Goal: Task Accomplishment & Management: Manage account settings

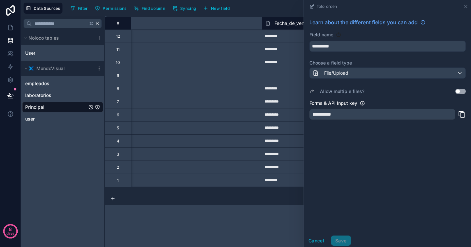
scroll to position [0, 244]
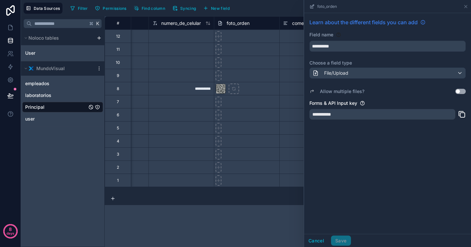
click at [392, 22] on span "Learn about the different fields you can add" at bounding box center [364, 22] width 108 height 8
click at [469, 7] on div "foto_orden" at bounding box center [387, 6] width 167 height 13
click at [465, 6] on icon at bounding box center [465, 6] width 5 height 5
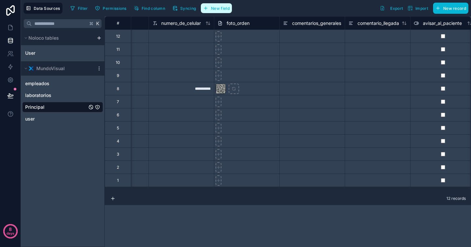
click at [223, 7] on span "New field" at bounding box center [220, 8] width 19 height 5
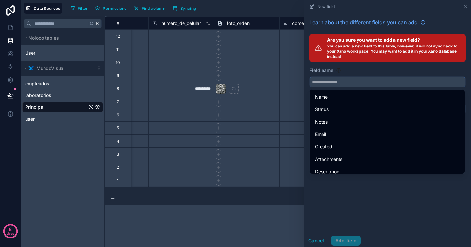
click at [352, 85] on input "text" at bounding box center [388, 82] width 156 height 10
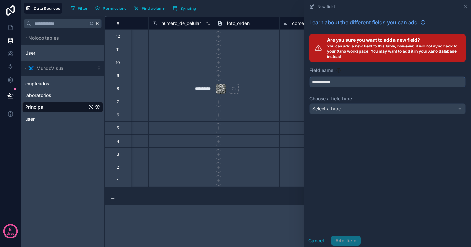
type input "**********"
click at [355, 104] on div "Select a type" at bounding box center [388, 108] width 156 height 10
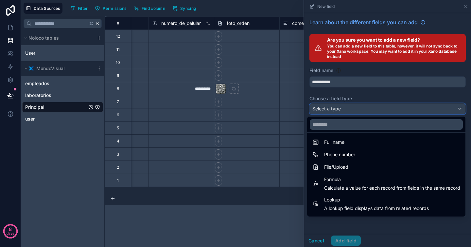
scroll to position [141, 0]
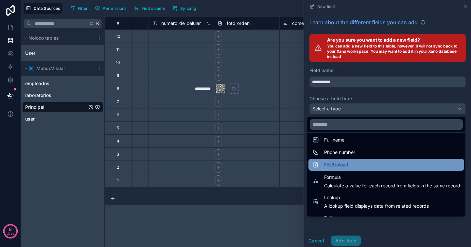
click at [352, 165] on div "File/Upload" at bounding box center [387, 165] width 148 height 8
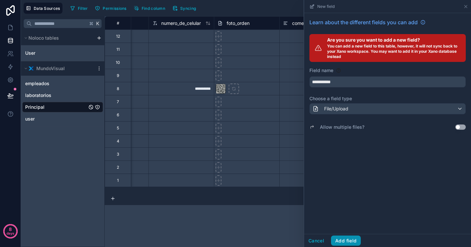
click at [349, 242] on button "Add field" at bounding box center [346, 240] width 30 height 10
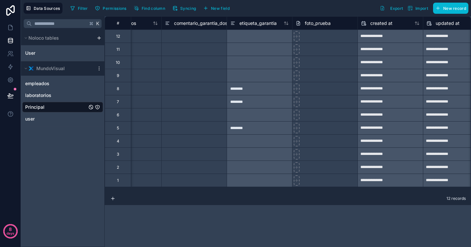
scroll to position [0, 1296]
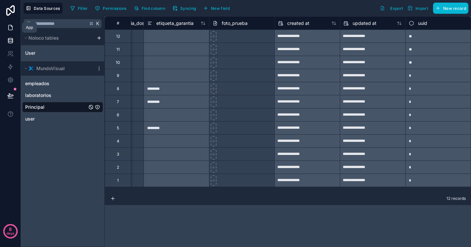
click at [11, 26] on icon at bounding box center [11, 25] width 1 height 1
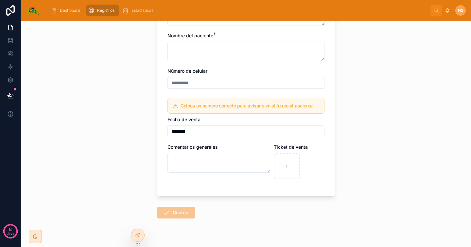
scroll to position [98, 0]
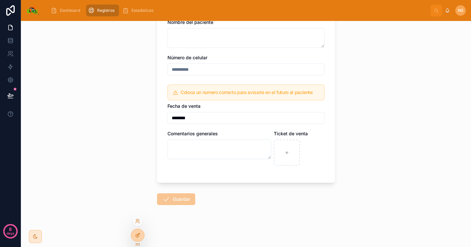
click at [139, 234] on icon at bounding box center [138, 234] width 3 height 3
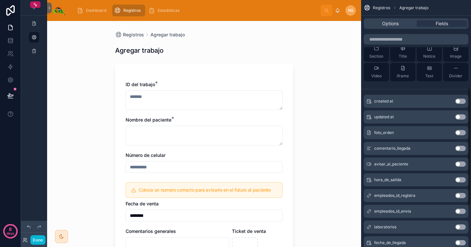
scroll to position [271, 0]
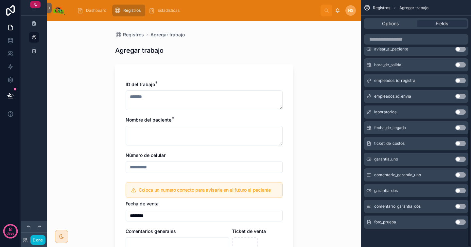
click at [464, 222] on button "Use setting" at bounding box center [461, 221] width 10 height 5
click at [325, 108] on div "Registros Agregar trabajo Agregar trabajo ID del trabajo * Nombre del paciente …" at bounding box center [204, 134] width 314 height 226
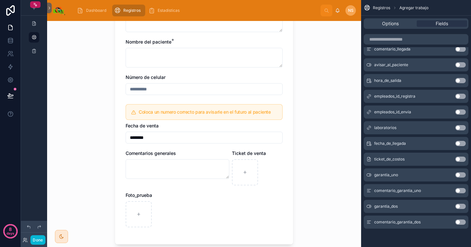
scroll to position [93, 0]
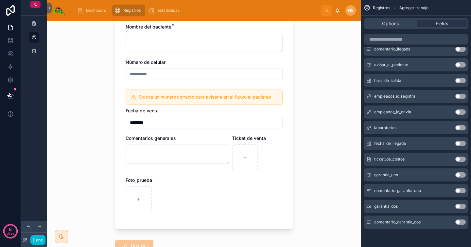
click at [240, 210] on div at bounding box center [204, 199] width 157 height 26
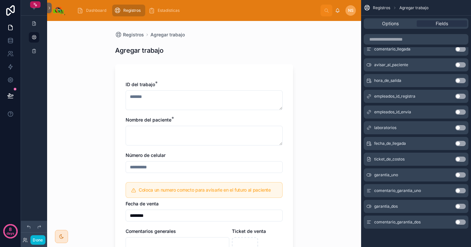
scroll to position [139, 0]
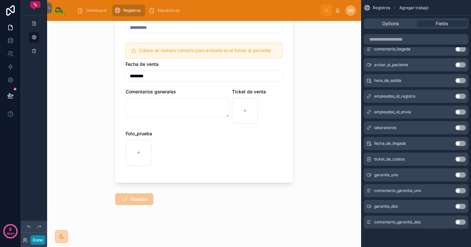
click at [39, 240] on button "Done" at bounding box center [37, 239] width 15 height 9
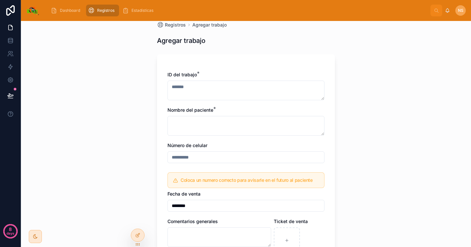
scroll to position [11, 0]
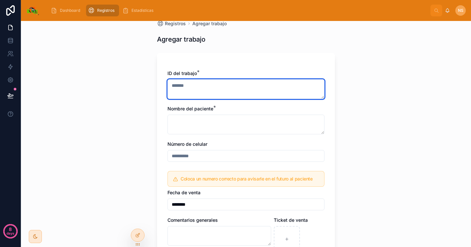
click at [235, 84] on textarea at bounding box center [246, 89] width 157 height 20
type textarea "****"
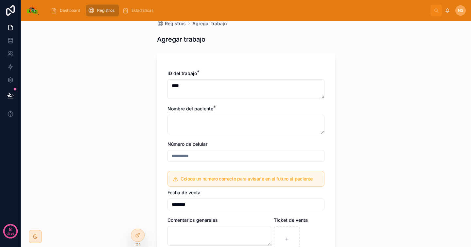
click at [224, 137] on div "ID del trabajo * **** Nombre del paciente * Número de celular Coloca un numero …" at bounding box center [246, 185] width 157 height 230
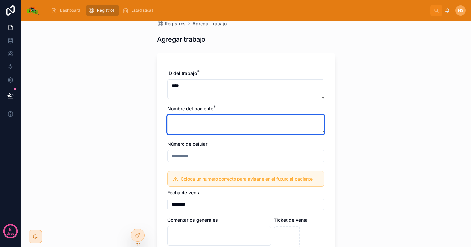
click at [225, 124] on textarea at bounding box center [246, 125] width 157 height 20
type textarea "****"
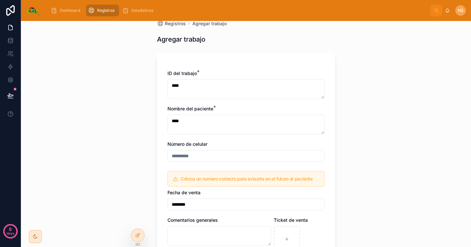
click at [231, 160] on input "text" at bounding box center [246, 155] width 156 height 9
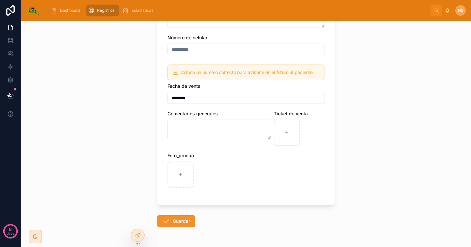
scroll to position [123, 0]
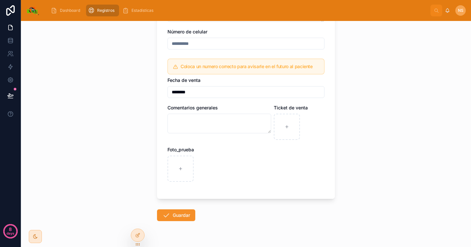
click at [233, 153] on div "Foto_prueba" at bounding box center [246, 163] width 157 height 35
click at [230, 144] on div "ID del trabajo * **** Nombre del paciente * **** Número de celular Coloca un nu…" at bounding box center [246, 73] width 157 height 230
click at [179, 166] on icon at bounding box center [180, 168] width 5 height 5
type input "**********"
click at [182, 216] on button "Guardar" at bounding box center [176, 215] width 38 height 12
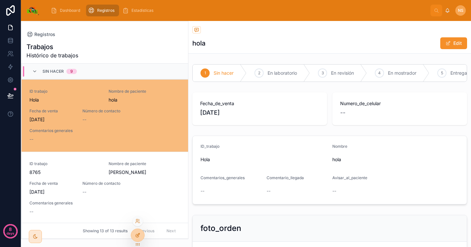
click at [138, 232] on icon at bounding box center [137, 234] width 5 height 5
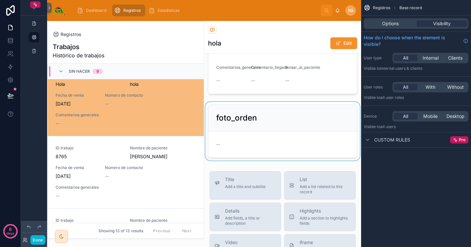
scroll to position [107, 0]
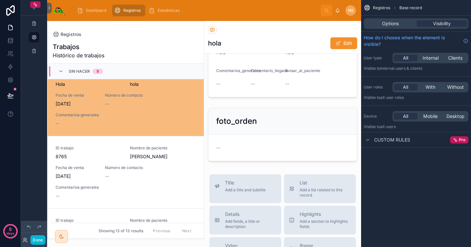
click at [317, 109] on div "1 Sin hacer 2 En laboratorio 3 En revisión 4 En mostrador 5 Entregado Fecha_de_…" at bounding box center [282, 59] width 157 height 209
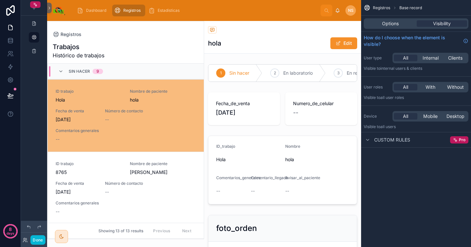
scroll to position [16, 0]
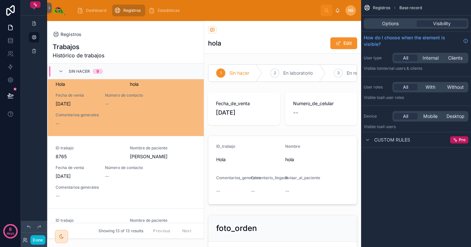
click at [287, 40] on div "hola Edit" at bounding box center [282, 43] width 149 height 12
click at [278, 41] on div "hola Edit" at bounding box center [282, 43] width 149 height 12
click at [388, 26] on span "Options" at bounding box center [390, 23] width 17 height 7
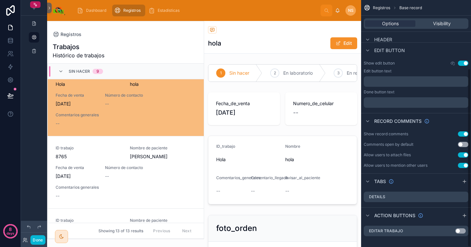
scroll to position [94, 0]
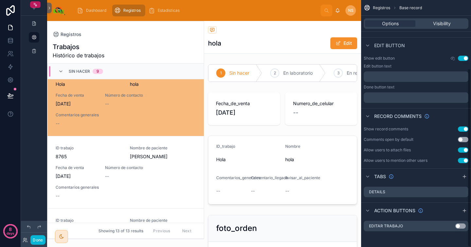
click at [292, 135] on div "1 Sin hacer 2 En laboratorio 3 En revisión 4 En mostrador 5 Entregado Fecha_de_…" at bounding box center [282, 166] width 157 height 209
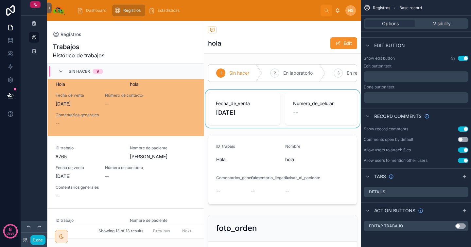
click at [308, 120] on div at bounding box center [282, 109] width 157 height 38
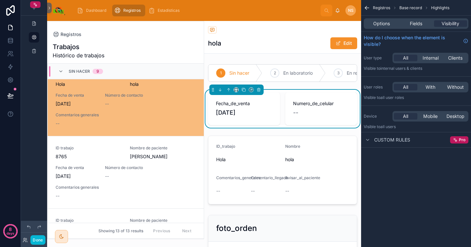
scroll to position [0, 0]
click at [409, 21] on div "Fields" at bounding box center [416, 23] width 33 height 7
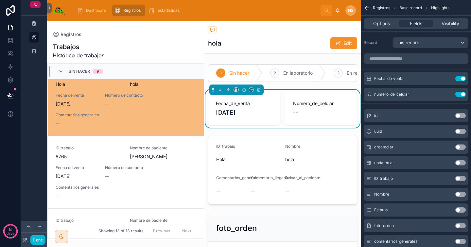
click at [254, 33] on div "Registros" at bounding box center [282, 30] width 149 height 8
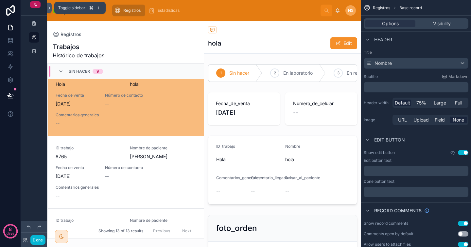
click at [51, 7] on icon at bounding box center [49, 8] width 5 height 5
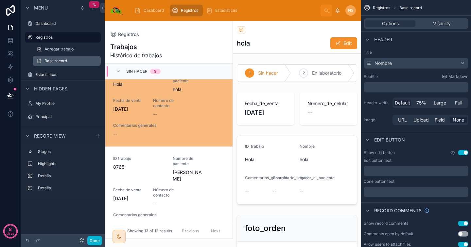
click at [64, 62] on span "Base record" at bounding box center [56, 60] width 23 height 5
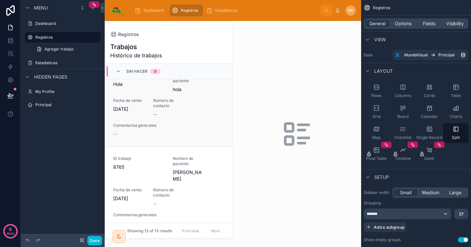
click at [186, 121] on div "ID trabajo Hola Nombre de paciente hola Fecha de venta [DATE] Número de contact…" at bounding box center [169, 105] width 112 height 64
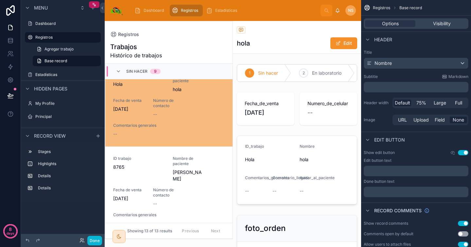
click at [272, 28] on div "Registros" at bounding box center [297, 30] width 120 height 8
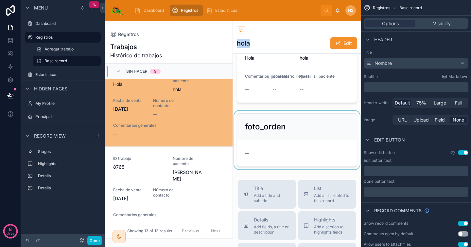
scroll to position [95, 0]
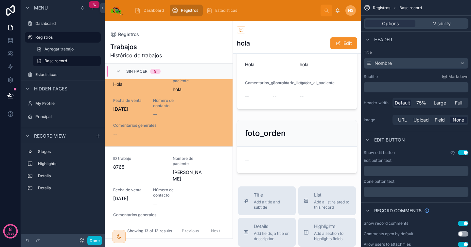
click at [310, 183] on div "Registros hola Edit 1 Sin hacer 2 En laboratorio 3 En revisión 4 En mostrador 5…" at bounding box center [297, 227] width 128 height 603
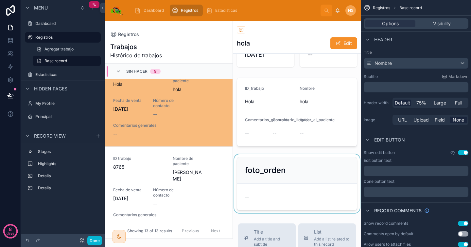
scroll to position [0, 0]
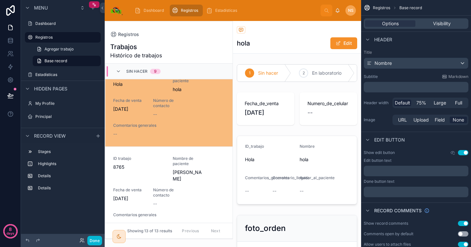
click at [286, 38] on div "hola Edit" at bounding box center [297, 43] width 120 height 12
click at [244, 43] on h1 "hola" at bounding box center [243, 43] width 13 height 9
click at [293, 75] on div at bounding box center [297, 73] width 128 height 23
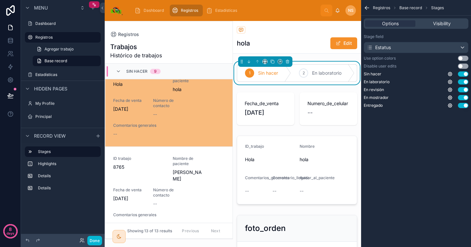
click at [300, 48] on div "hola Edit" at bounding box center [297, 43] width 120 height 12
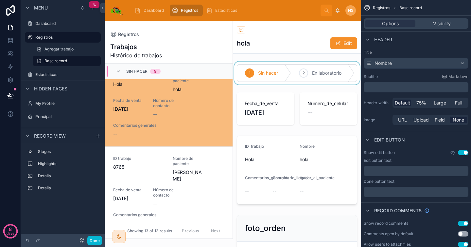
click at [242, 45] on h1 "hola" at bounding box center [243, 43] width 13 height 9
click at [298, 39] on div "hola Edit" at bounding box center [297, 43] width 120 height 12
click at [103, 9] on icon at bounding box center [102, 8] width 5 height 5
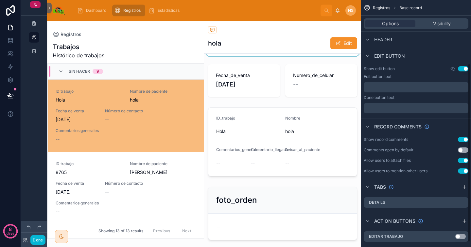
scroll to position [94, 0]
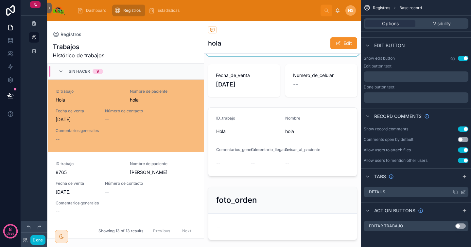
click at [437, 194] on div "Details" at bounding box center [416, 192] width 105 height 10
click at [463, 193] on icon "scrollable content" at bounding box center [463, 192] width 3 height 3
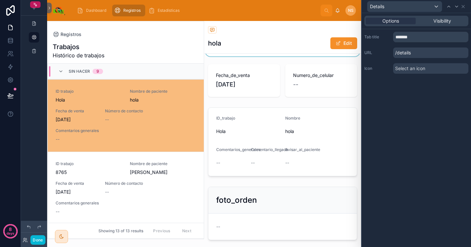
click at [437, 27] on div "Options Visibility" at bounding box center [416, 21] width 109 height 16
click at [417, 22] on div "Options Visibility" at bounding box center [417, 21] width 104 height 10
click at [429, 21] on div "Visibility" at bounding box center [442, 21] width 50 height 7
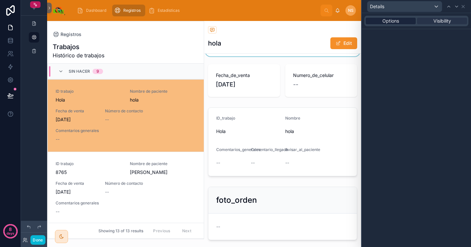
click at [394, 18] on span "Options" at bounding box center [391, 21] width 17 height 7
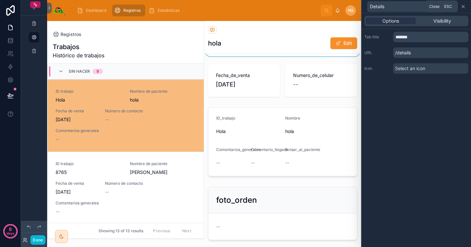
click at [463, 9] on icon at bounding box center [463, 6] width 5 height 5
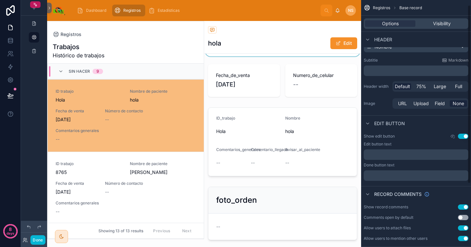
scroll to position [0, 0]
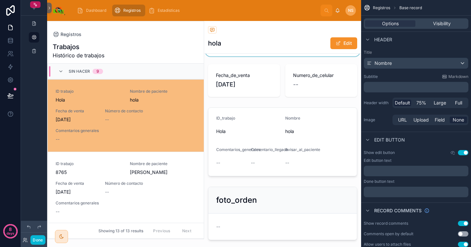
click at [272, 45] on div "hola Edit" at bounding box center [282, 43] width 149 height 12
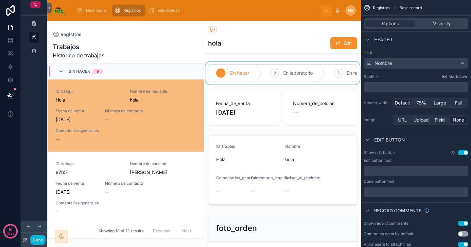
click at [285, 92] on div "1 Sin hacer 2 En laboratorio 3 En revisión 4 En mostrador 5 Entregado Fecha_de_…" at bounding box center [282, 166] width 157 height 209
click at [285, 84] on div at bounding box center [282, 73] width 157 height 23
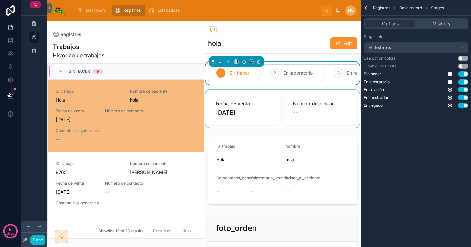
click at [311, 127] on div at bounding box center [282, 109] width 157 height 38
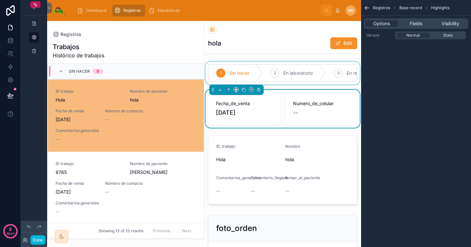
click at [416, 9] on span "Base record" at bounding box center [411, 7] width 23 height 5
click at [412, 8] on span "Base record" at bounding box center [411, 7] width 23 height 5
click at [282, 167] on div at bounding box center [282, 170] width 157 height 74
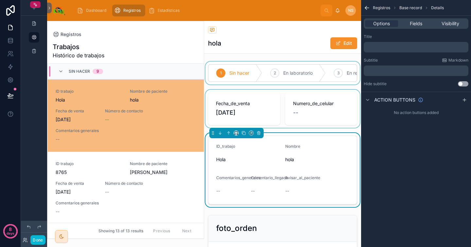
click at [277, 216] on div "1 Sin hacer 2 En laboratorio 3 En revisión 4 En mostrador 5 Entregado Fecha_de_…" at bounding box center [282, 166] width 157 height 209
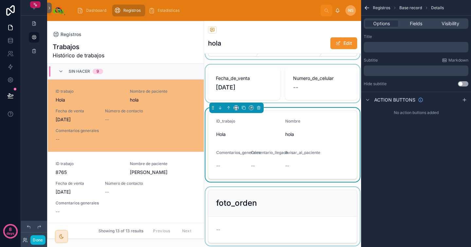
click at [275, 216] on div at bounding box center [282, 216] width 157 height 59
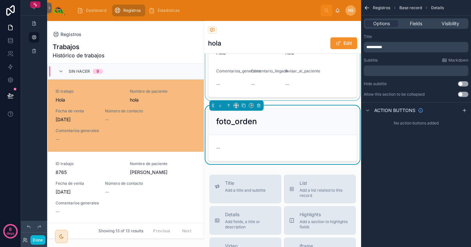
scroll to position [140, 0]
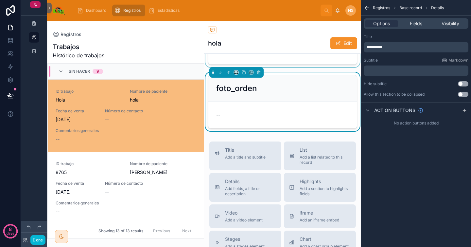
click at [279, 144] on div "Registros hola Edit 1 Sin hacer 2 En laboratorio 3 En revisión 4 En mostrador 5…" at bounding box center [282, 164] width 157 height 566
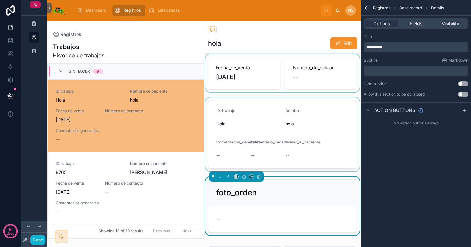
scroll to position [43, 0]
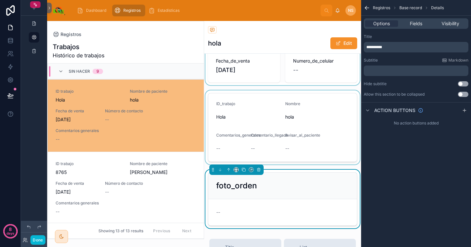
click at [300, 157] on div at bounding box center [282, 127] width 157 height 74
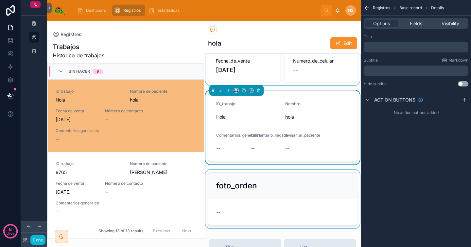
click at [322, 188] on div at bounding box center [282, 199] width 157 height 59
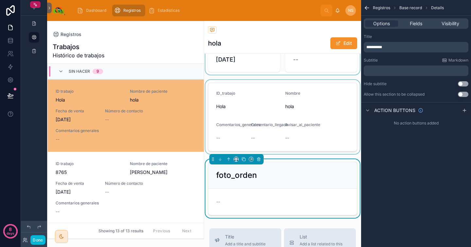
scroll to position [55, 0]
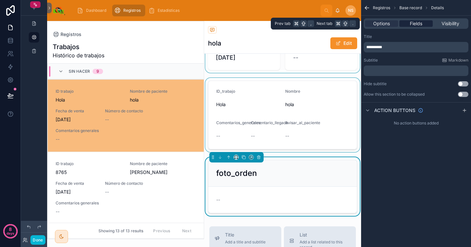
click at [421, 24] on span "Fields" at bounding box center [416, 23] width 12 height 7
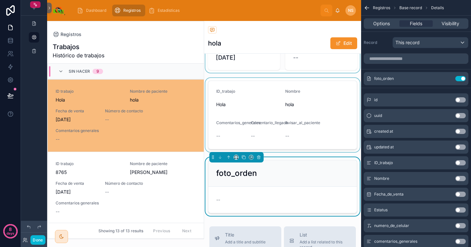
scroll to position [255, 0]
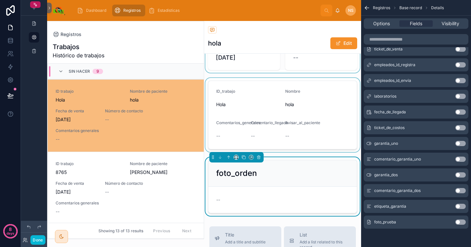
click at [459, 222] on button "Use setting" at bounding box center [461, 221] width 10 height 5
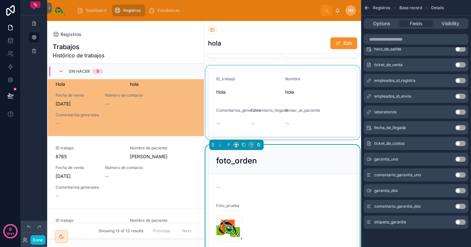
scroll to position [110, 0]
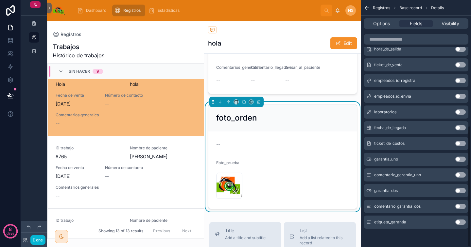
click at [366, 7] on icon "scrollable content" at bounding box center [366, 7] width 2 height 2
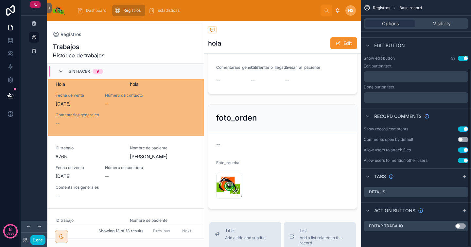
scroll to position [94, 0]
click at [354, 43] on div "Registros hola Edit" at bounding box center [282, 37] width 157 height 33
click at [11, 40] on icon at bounding box center [10, 39] width 4 height 2
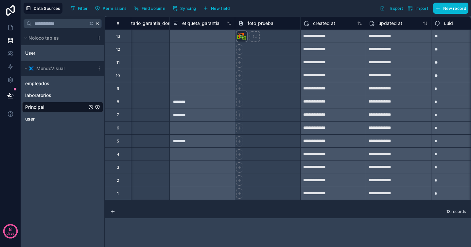
scroll to position [0, 1272]
click at [242, 38] on div at bounding box center [240, 36] width 10 height 10
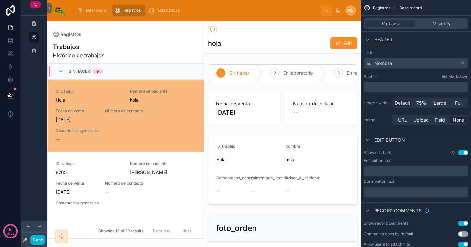
scroll to position [16, 0]
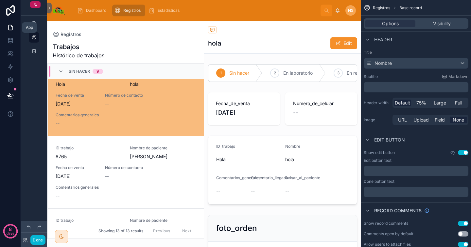
click at [13, 28] on icon at bounding box center [10, 27] width 7 height 7
click at [11, 42] on icon at bounding box center [10, 40] width 7 height 7
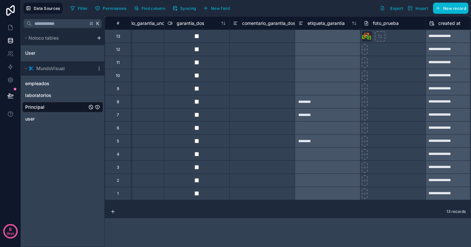
scroll to position [0, 1296]
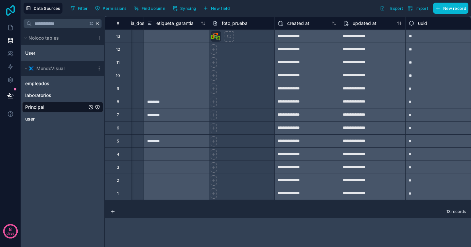
click at [14, 7] on icon at bounding box center [10, 10] width 9 height 10
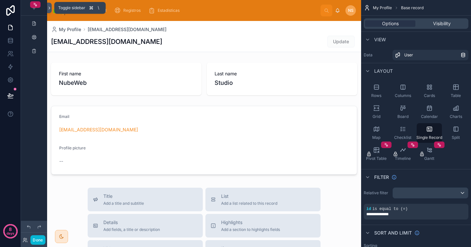
click at [49, 6] on icon at bounding box center [49, 8] width 5 height 5
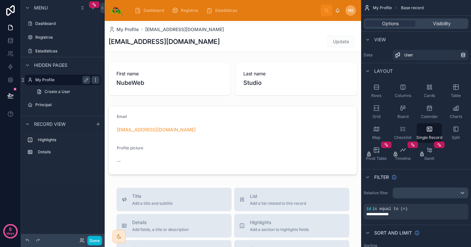
click at [94, 82] on div "scrollable content" at bounding box center [96, 80] width 8 height 8
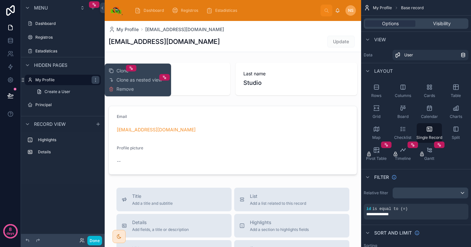
click at [52, 67] on span "Hidden pages" at bounding box center [50, 65] width 33 height 7
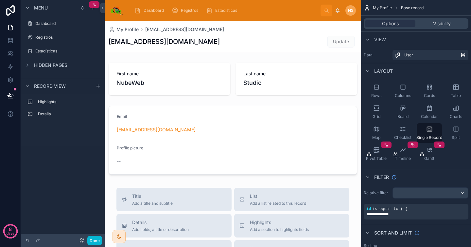
click at [52, 66] on span "Hidden pages" at bounding box center [50, 65] width 33 height 7
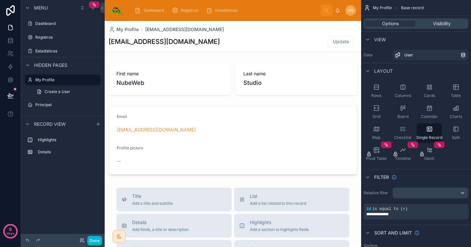
click at [41, 6] on span "Menu" at bounding box center [41, 8] width 14 height 7
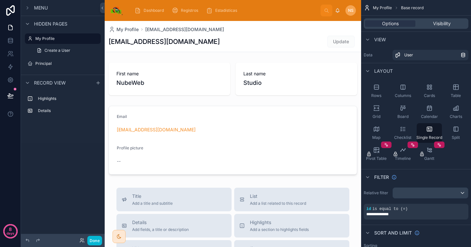
click at [41, 6] on span "Menu" at bounding box center [41, 8] width 14 height 7
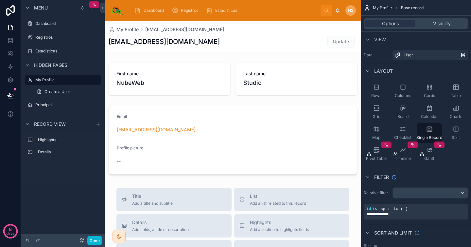
click at [300, 14] on div "Dashboard Registros Estadísticas" at bounding box center [224, 10] width 191 height 14
click at [300, 7] on div "Dashboard Registros Estadísticas" at bounding box center [224, 10] width 191 height 14
click at [116, 17] on div at bounding box center [117, 10] width 14 height 21
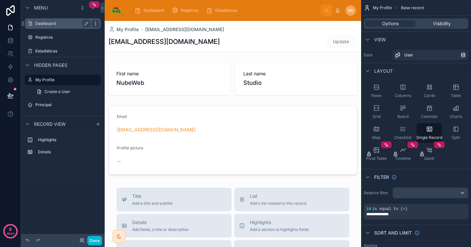
click at [95, 24] on icon "scrollable content" at bounding box center [95, 23] width 5 height 5
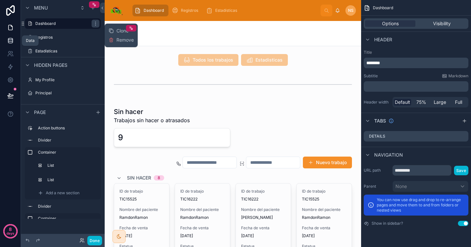
click at [12, 37] on link at bounding box center [10, 40] width 21 height 13
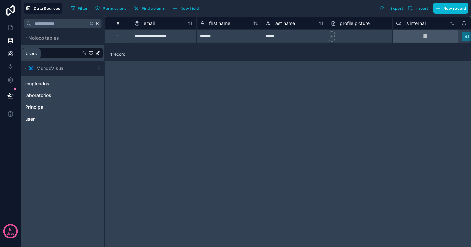
click at [13, 57] on link at bounding box center [10, 53] width 21 height 13
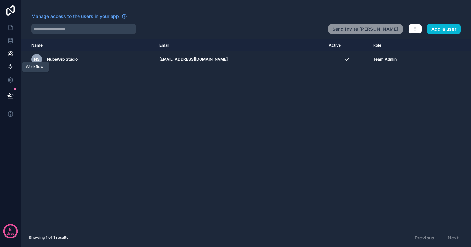
click at [12, 69] on icon at bounding box center [10, 66] width 7 height 7
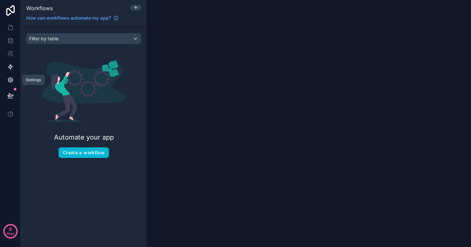
click at [12, 84] on link at bounding box center [10, 79] width 21 height 13
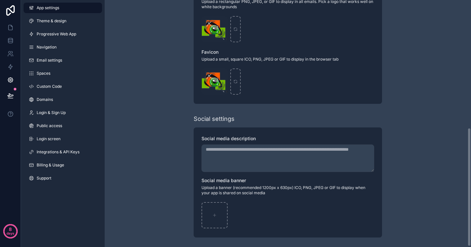
scroll to position [266, 0]
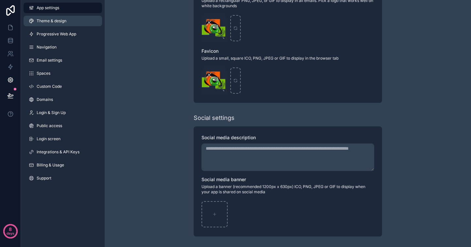
click at [71, 23] on link "Theme & design" at bounding box center [63, 21] width 79 height 10
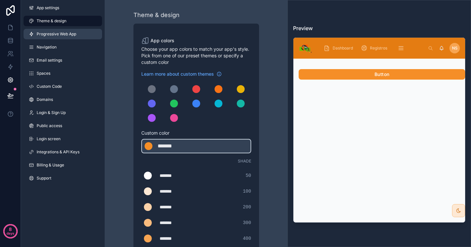
click at [75, 37] on link "Progressive Web App" at bounding box center [63, 34] width 79 height 10
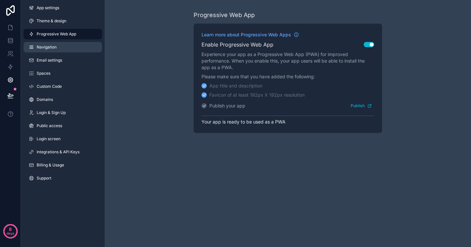
click at [63, 48] on link "Navigation" at bounding box center [63, 47] width 79 height 10
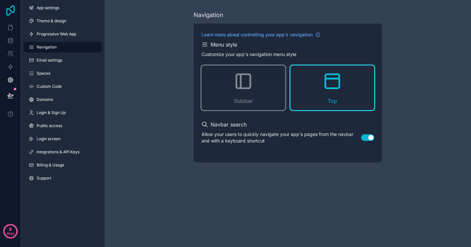
click at [10, 8] on icon at bounding box center [10, 10] width 9 height 10
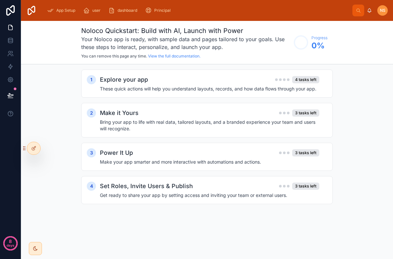
click at [141, 64] on div "1 Explore your app 4 tasks left These quick actions will help you understand la…" at bounding box center [207, 143] width 372 height 158
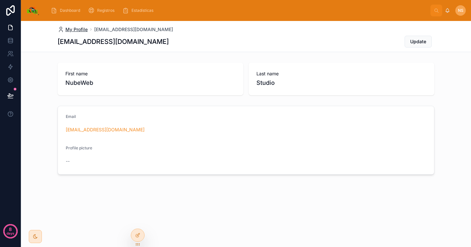
click at [84, 29] on span "My Profile" at bounding box center [76, 29] width 22 height 7
click at [72, 9] on span "Dashboard" at bounding box center [70, 10] width 20 height 5
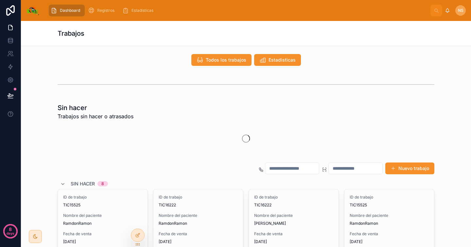
click at [31, 9] on img at bounding box center [33, 10] width 14 height 10
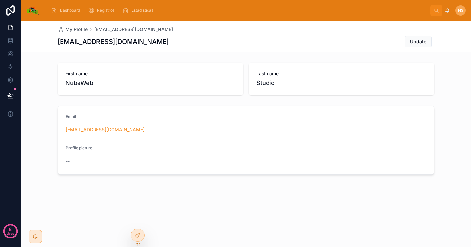
click at [31, 9] on img at bounding box center [33, 10] width 14 height 10
click at [12, 26] on icon at bounding box center [11, 27] width 4 height 5
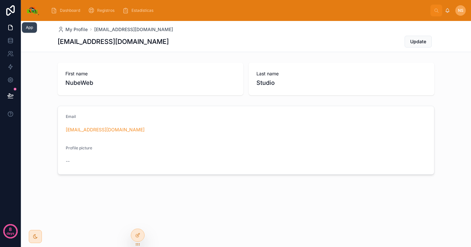
click at [12, 26] on icon at bounding box center [11, 27] width 4 height 5
click at [354, 11] on div "Dashboard Registros Estadísticas" at bounding box center [237, 10] width 385 height 14
click at [11, 26] on icon at bounding box center [11, 25] width 1 height 1
click at [12, 78] on icon at bounding box center [10, 80] width 7 height 7
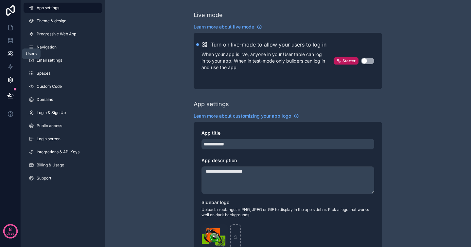
click at [10, 50] on link at bounding box center [10, 53] width 21 height 13
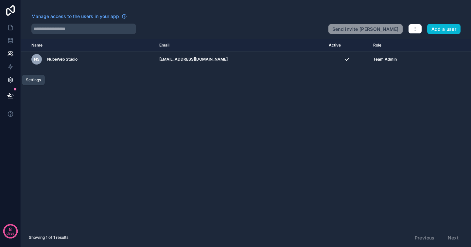
click at [12, 79] on icon at bounding box center [10, 80] width 5 height 5
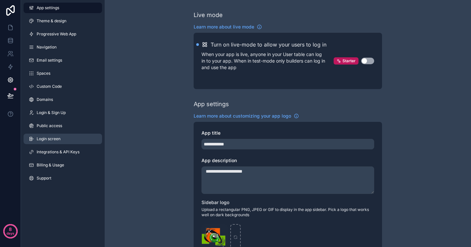
click at [64, 139] on link "Login screen" at bounding box center [63, 139] width 79 height 10
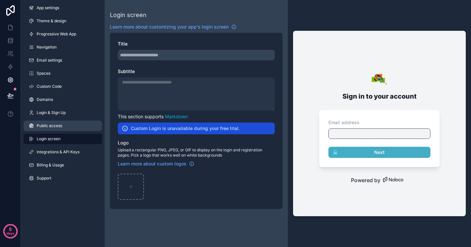
click at [59, 125] on span "Public access" at bounding box center [50, 125] width 26 height 5
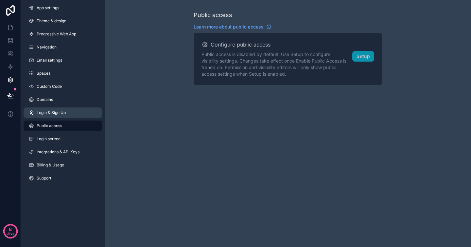
click at [57, 113] on span "Login & Sign Up" at bounding box center [51, 112] width 29 height 5
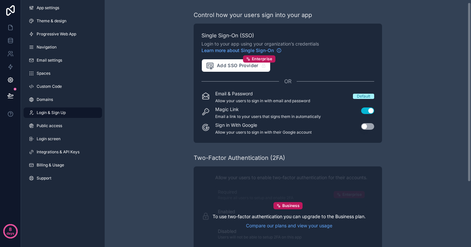
scroll to position [92, 0]
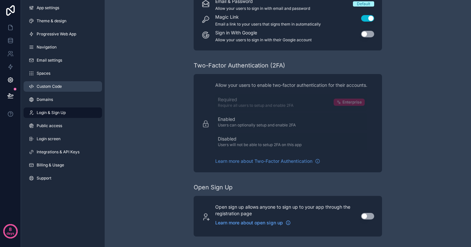
click at [61, 86] on span "Custom Code" at bounding box center [49, 86] width 25 height 5
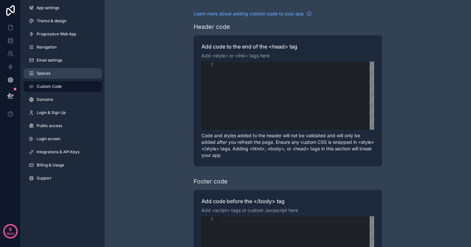
click at [61, 72] on link "Spaces" at bounding box center [63, 73] width 79 height 10
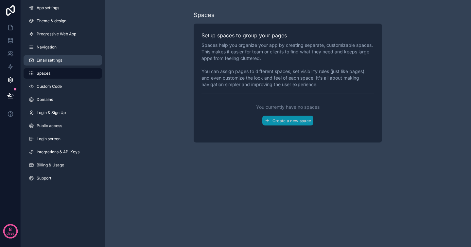
click at [59, 62] on span "Email settings" at bounding box center [50, 60] width 26 height 5
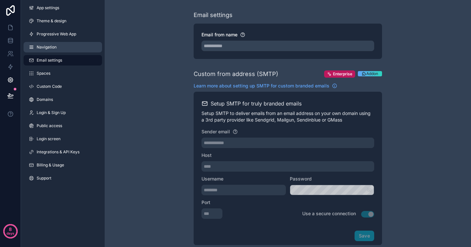
click at [57, 52] on link "Navigation" at bounding box center [63, 47] width 79 height 10
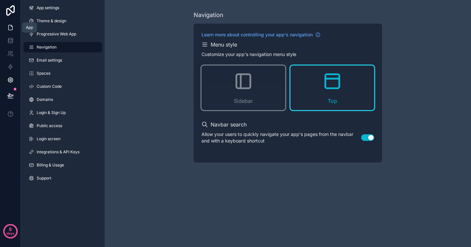
click at [9, 28] on icon at bounding box center [10, 27] width 7 height 7
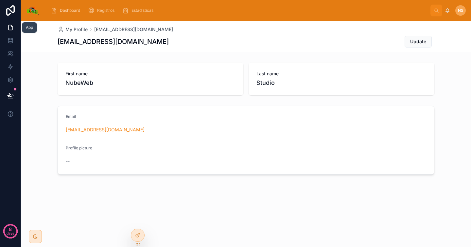
click at [9, 28] on icon at bounding box center [10, 27] width 7 height 7
click at [139, 234] on icon at bounding box center [138, 234] width 3 height 3
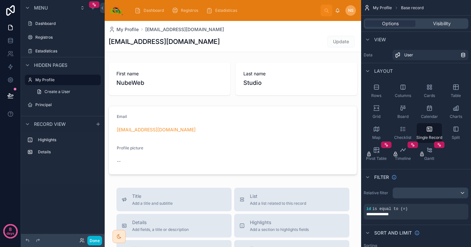
click at [43, 9] on span "Menu" at bounding box center [41, 8] width 14 height 7
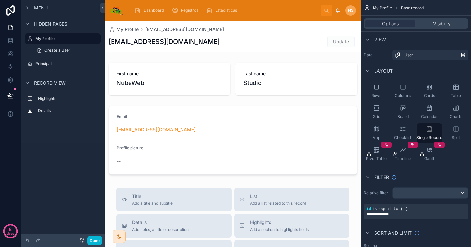
click at [56, 24] on span "Hidden pages" at bounding box center [50, 24] width 33 height 7
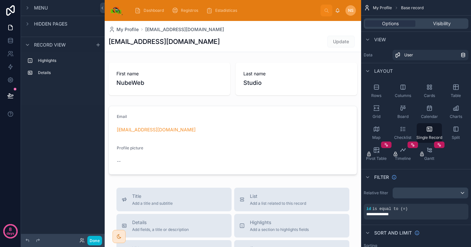
click at [41, 8] on span "Menu" at bounding box center [41, 8] width 14 height 7
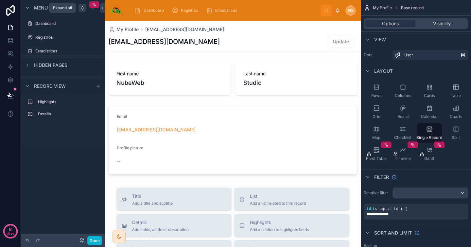
click at [81, 9] on icon "scrollable content" at bounding box center [82, 7] width 5 height 5
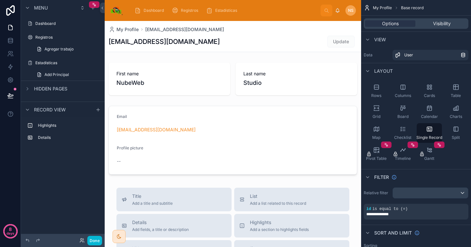
click at [278, 10] on div "Dashboard Registros Estadísticas" at bounding box center [224, 10] width 191 height 14
click at [271, 15] on div "Dashboard Registros Estadísticas" at bounding box center [224, 10] width 191 height 14
click at [150, 11] on span "Dashboard" at bounding box center [154, 10] width 20 height 5
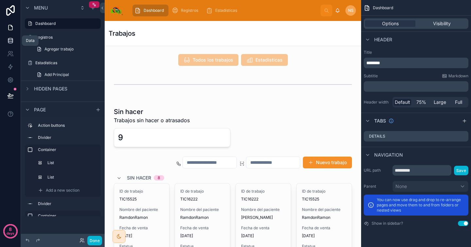
click at [12, 41] on icon at bounding box center [10, 42] width 4 height 3
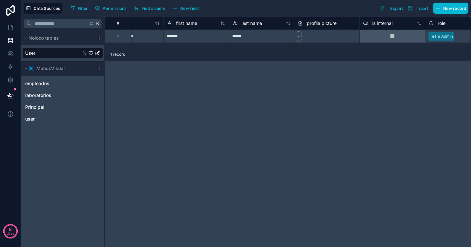
scroll to position [0, 35]
click at [51, 105] on link "Principal" at bounding box center [62, 107] width 81 height 10
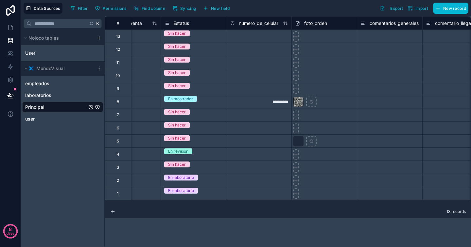
scroll to position [0, 172]
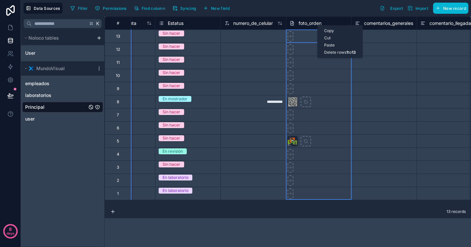
click at [313, 26] on span "foto_orden" at bounding box center [310, 23] width 23 height 7
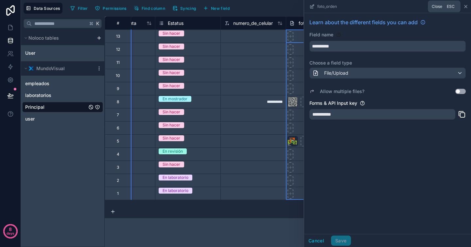
click at [466, 6] on icon at bounding box center [465, 6] width 5 height 5
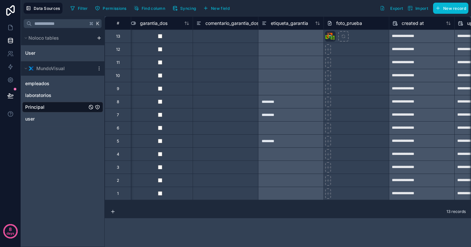
scroll to position [0, 1296]
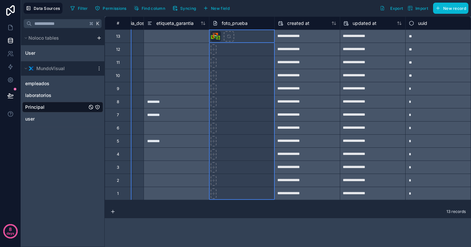
click at [246, 22] on span "foto_prueba" at bounding box center [235, 23] width 26 height 7
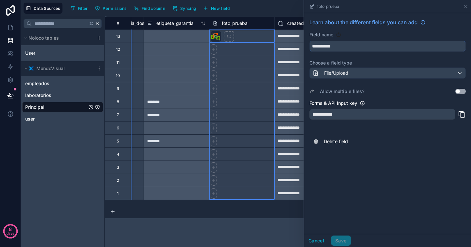
click at [364, 47] on input "**********" at bounding box center [388, 46] width 156 height 10
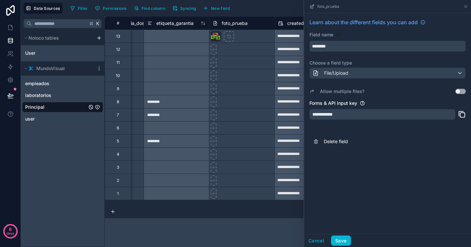
click at [310, 41] on button "*******" at bounding box center [388, 46] width 156 height 11
type input "**********"
click at [341, 242] on button "Save" at bounding box center [341, 240] width 20 height 10
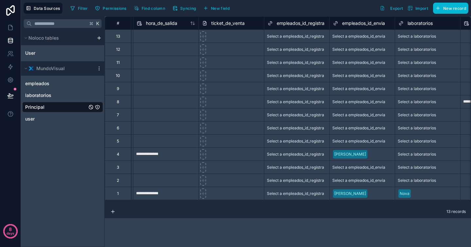
scroll to position [0, 587]
click at [217, 9] on span "New field" at bounding box center [220, 8] width 19 height 5
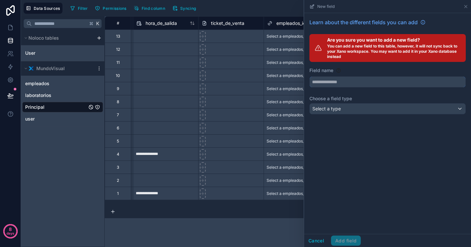
click at [338, 81] on input "text" at bounding box center [388, 82] width 156 height 10
type input "**********"
click at [352, 104] on div "Select a type" at bounding box center [388, 108] width 156 height 10
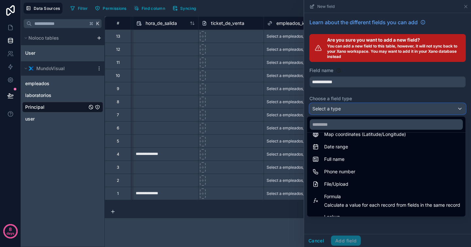
scroll to position [122, 0]
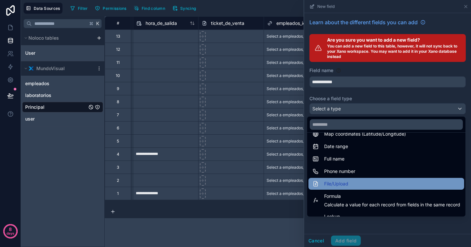
click at [345, 184] on div "File/Upload" at bounding box center [387, 184] width 148 height 8
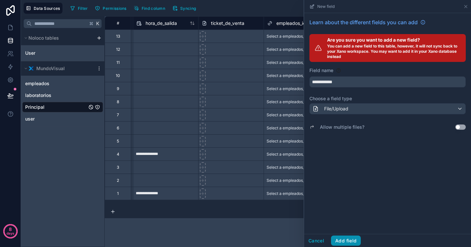
click at [355, 241] on button "Add field" at bounding box center [346, 240] width 30 height 10
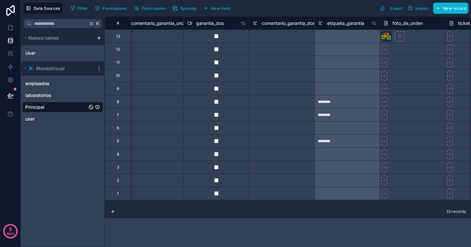
scroll to position [0, 1133]
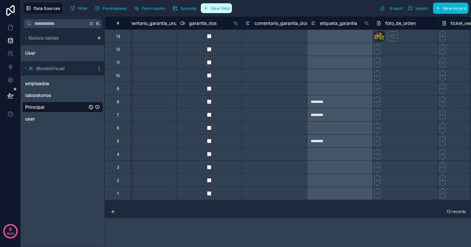
click at [212, 9] on span "New field" at bounding box center [220, 8] width 19 height 5
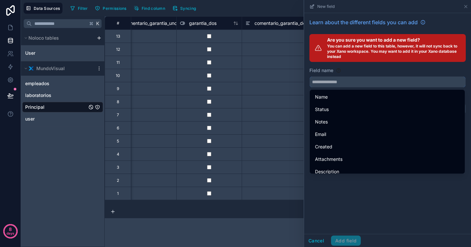
click at [328, 85] on input "text" at bounding box center [388, 82] width 156 height 10
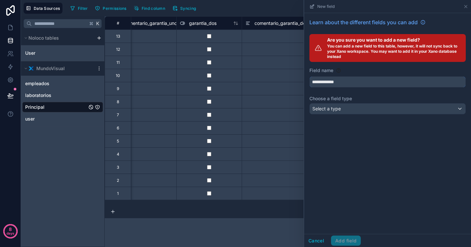
type input "**********"
click at [347, 108] on div "Select a type" at bounding box center [388, 108] width 156 height 10
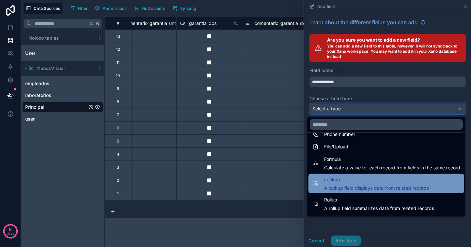
scroll to position [155, 0]
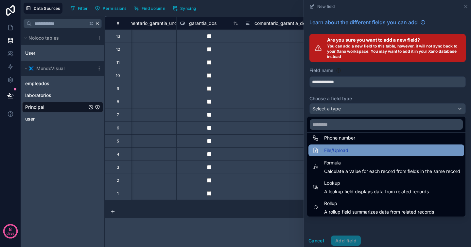
click at [345, 154] on div "File/Upload" at bounding box center [387, 150] width 148 height 8
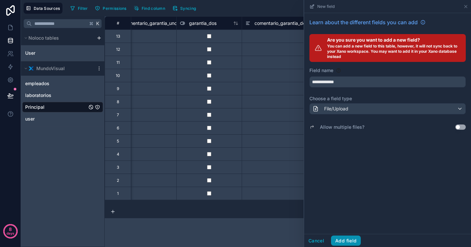
click at [351, 240] on button "Add field" at bounding box center [346, 240] width 30 height 10
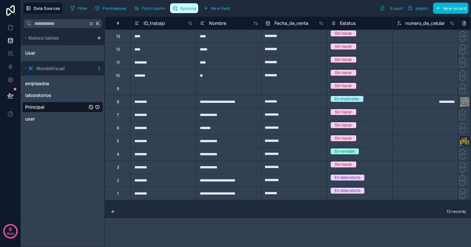
click at [183, 12] on button "Syncing" at bounding box center [184, 8] width 28 height 10
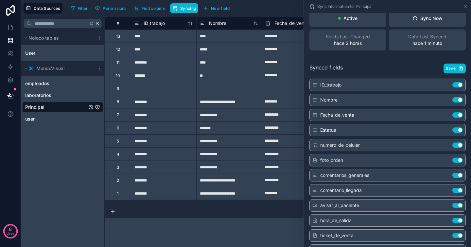
scroll to position [9, 0]
click at [454, 159] on button "Use setting" at bounding box center [458, 159] width 10 height 5
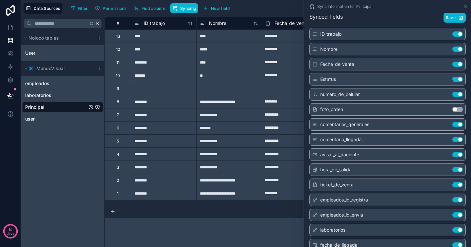
scroll to position [62, 0]
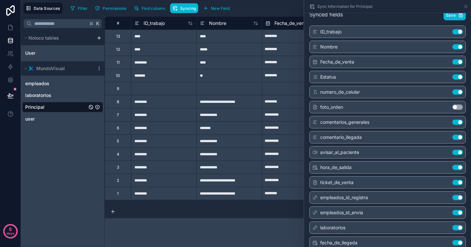
click at [454, 181] on button "Use setting" at bounding box center [458, 182] width 10 height 5
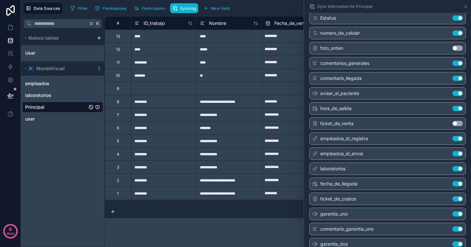
scroll to position [122, 0]
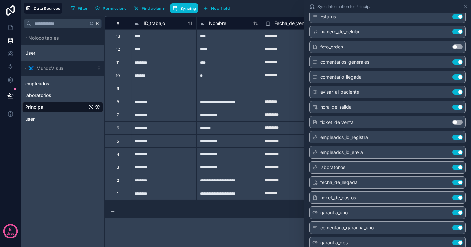
click at [453, 198] on button "Use setting" at bounding box center [458, 197] width 10 height 5
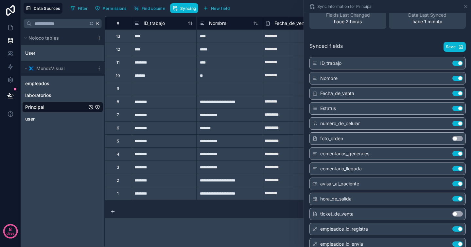
scroll to position [0, 0]
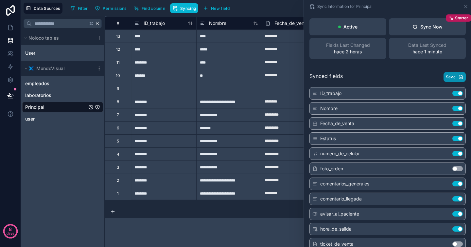
click at [449, 80] on button "Save" at bounding box center [455, 77] width 22 height 10
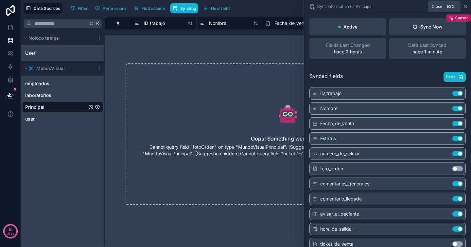
click at [465, 5] on icon at bounding box center [466, 6] width 3 height 3
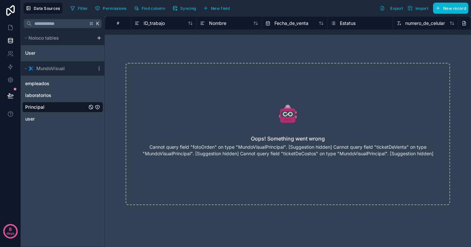
click at [284, 156] on p "Cannot query field "fotoOrden" on type "MundoVisualPrincipal". [Suggestion hidd…" at bounding box center [288, 150] width 292 height 13
click at [226, 172] on div "Oops! Something went wrong Cannot query field "fotoOrden" on type "MundoVisualP…" at bounding box center [288, 134] width 325 height 142
click at [12, 24] on icon at bounding box center [10, 27] width 7 height 7
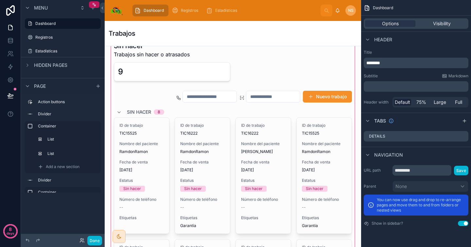
scroll to position [35, 0]
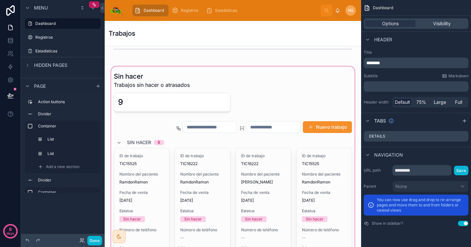
click at [310, 99] on div at bounding box center [233, 236] width 246 height 343
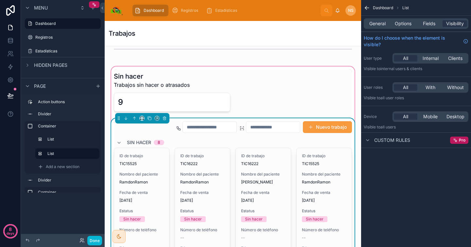
click at [318, 132] on button "Nuevo trabajo" at bounding box center [327, 127] width 49 height 12
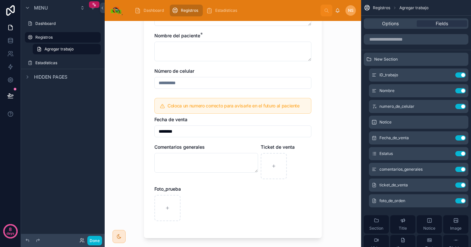
scroll to position [147, 0]
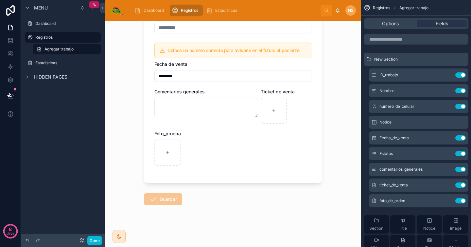
click at [271, 157] on div at bounding box center [232, 152] width 157 height 26
click at [460, 186] on button "Use setting" at bounding box center [461, 184] width 10 height 5
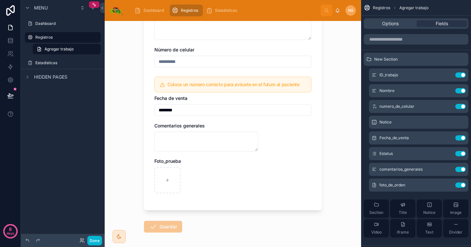
scroll to position [141, 0]
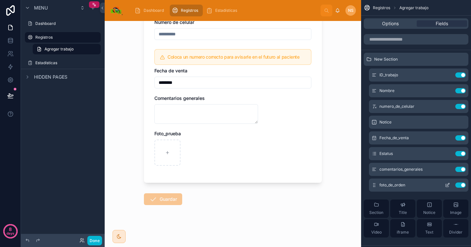
click at [462, 186] on button "Use setting" at bounding box center [461, 184] width 10 height 5
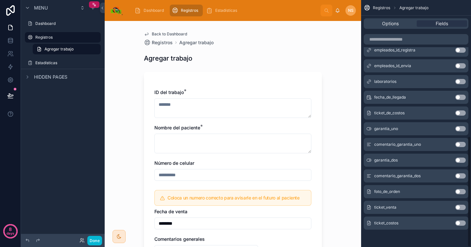
scroll to position [302, 0]
click at [461, 207] on button "Use setting" at bounding box center [461, 206] width 10 height 5
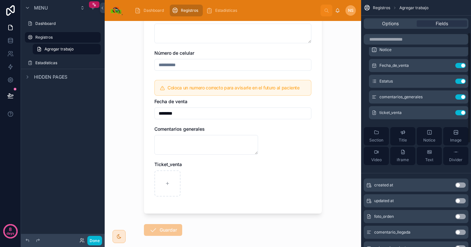
scroll to position [44, 0]
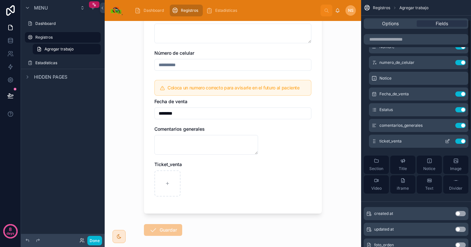
click at [448, 140] on icon "scrollable content" at bounding box center [448, 140] width 3 height 3
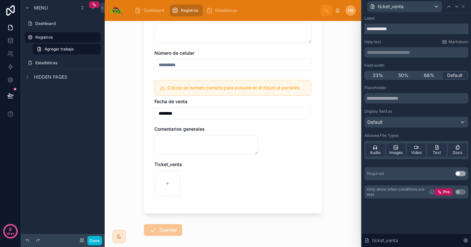
click at [403, 31] on input "**********" at bounding box center [417, 29] width 104 height 10
type input "******"
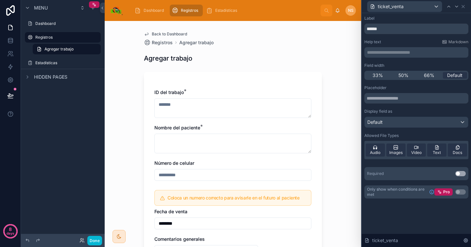
click at [400, 54] on p "**********" at bounding box center [417, 52] width 100 height 7
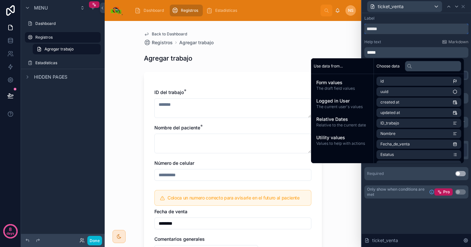
click at [404, 34] on input "******" at bounding box center [417, 29] width 104 height 10
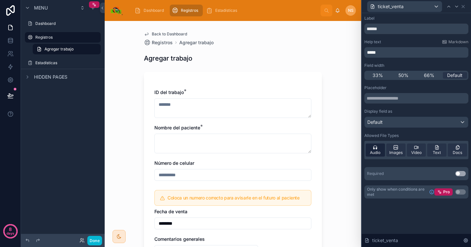
click at [375, 151] on span "Audio" at bounding box center [375, 152] width 10 height 5
click at [415, 156] on div "Video" at bounding box center [416, 149] width 19 height 13
click at [437, 154] on span "Text" at bounding box center [437, 152] width 8 height 5
click at [457, 150] on span "Docs" at bounding box center [457, 152] width 9 height 5
click at [461, 151] on span "Docs" at bounding box center [457, 152] width 9 height 5
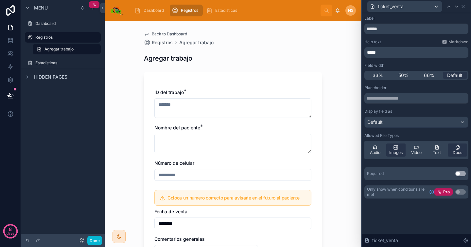
click at [449, 134] on div "Allowed File Types" at bounding box center [417, 135] width 104 height 5
click at [464, 7] on icon at bounding box center [463, 6] width 3 height 3
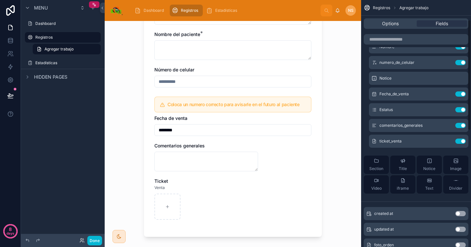
scroll to position [147, 0]
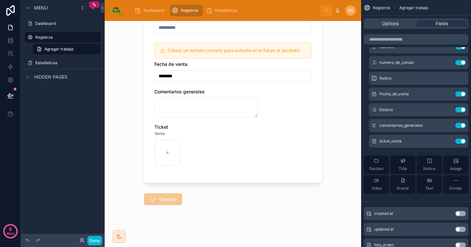
click at [192, 225] on form "ID del trabajo * Nombre del paciente * Número de celular Coloca un numero corre…" at bounding box center [233, 84] width 178 height 326
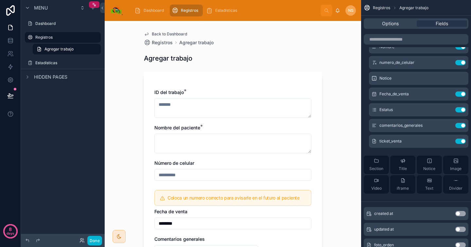
click at [183, 9] on span "Registros" at bounding box center [189, 10] width 17 height 5
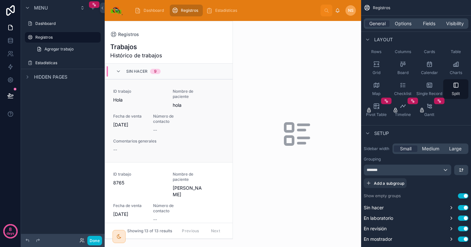
click at [186, 105] on span "hola" at bounding box center [189, 105] width 32 height 7
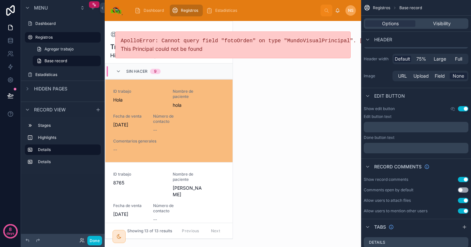
click at [192, 132] on div "ID trabajo Hola Nombre de paciente hola Fecha de venta [DATE] Número de contact…" at bounding box center [169, 121] width 112 height 64
click at [210, 105] on div "ID trabajo Hola Nombre de paciente hola Fecha de venta [DATE] Número de contact…" at bounding box center [169, 121] width 112 height 64
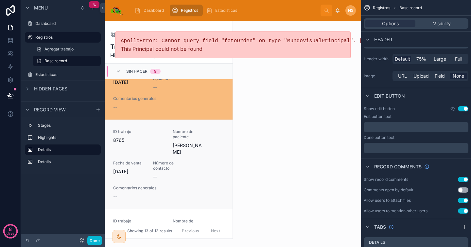
scroll to position [49, 0]
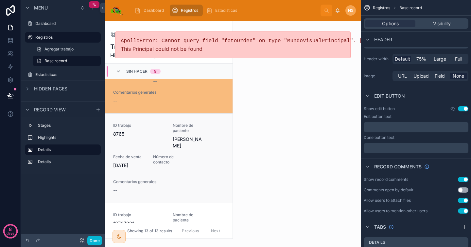
click at [197, 152] on div "ID trabajo 8765 Nombre de paciente [PERSON_NAME] de venta [DATE] Número de cont…" at bounding box center [169, 158] width 112 height 71
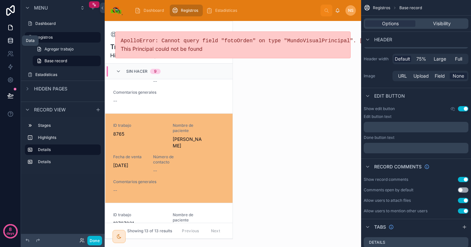
click at [9, 44] on link at bounding box center [10, 40] width 21 height 13
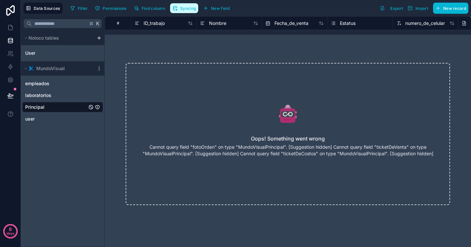
click at [192, 9] on span "Syncing" at bounding box center [188, 8] width 16 height 5
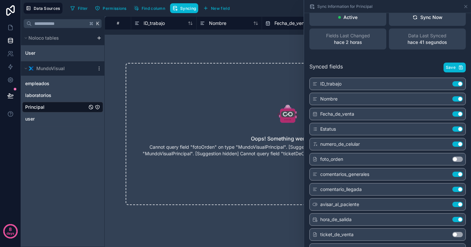
scroll to position [11, 0]
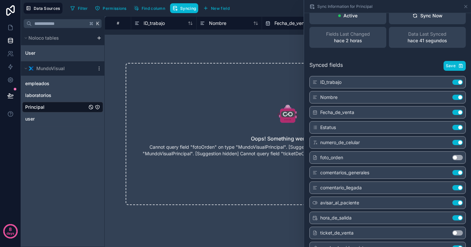
click at [454, 157] on button "Use setting" at bounding box center [458, 157] width 10 height 5
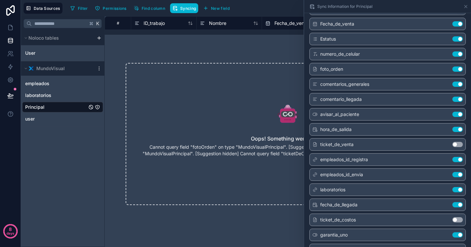
click at [456, 145] on button "Use setting" at bounding box center [458, 144] width 10 height 5
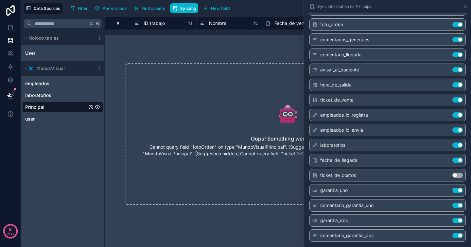
click at [454, 173] on button "Use setting" at bounding box center [458, 174] width 10 height 5
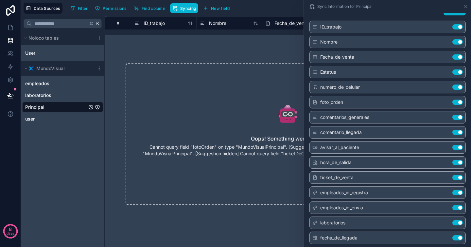
scroll to position [0, 0]
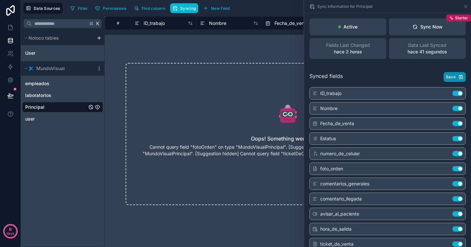
click at [446, 74] on button "Save" at bounding box center [455, 77] width 22 height 10
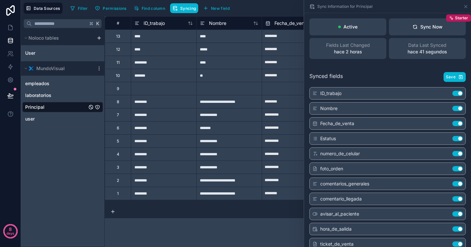
click at [272, 8] on div "Filter Permissions Find column Syncing New field Export Import New record" at bounding box center [268, 8] width 401 height 11
click at [12, 27] on icon at bounding box center [11, 27] width 4 height 5
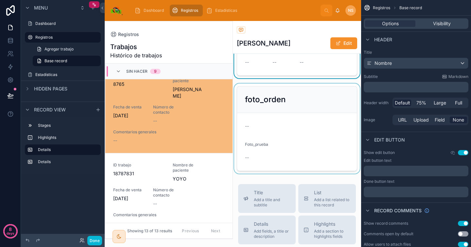
scroll to position [131, 0]
click at [312, 141] on div at bounding box center [297, 126] width 128 height 90
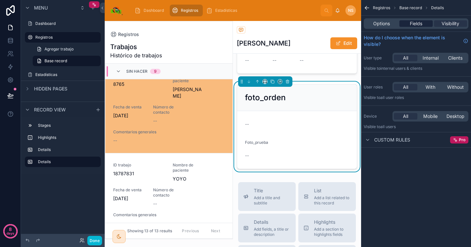
click at [416, 25] on span "Fields" at bounding box center [416, 23] width 12 height 7
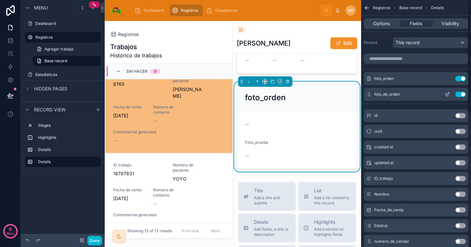
click at [462, 94] on button "Use setting" at bounding box center [461, 94] width 10 height 5
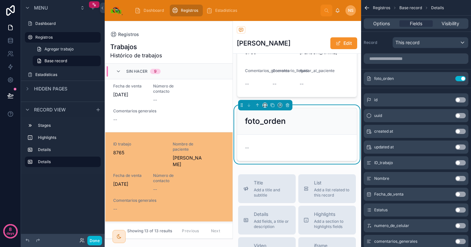
scroll to position [0, 0]
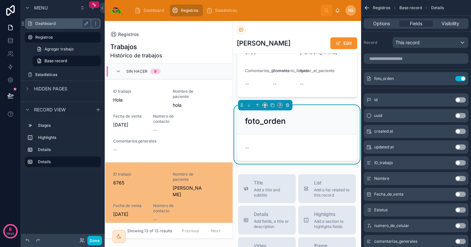
click at [60, 24] on label "Dashboard" at bounding box center [61, 23] width 52 height 5
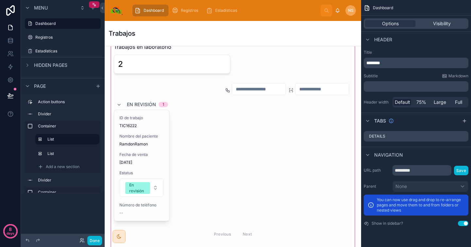
scroll to position [454, 0]
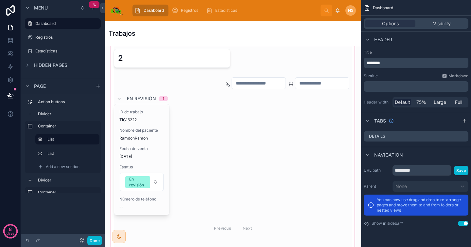
click at [152, 130] on div at bounding box center [233, 160] width 246 height 278
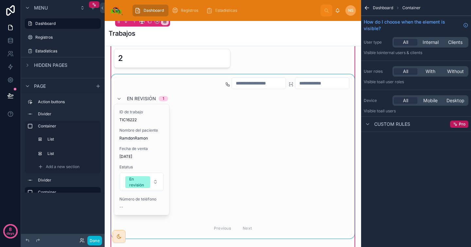
click at [143, 148] on div at bounding box center [233, 156] width 246 height 164
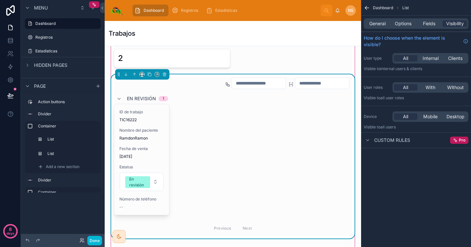
click at [143, 148] on span "Fecha de venta" at bounding box center [141, 148] width 45 height 5
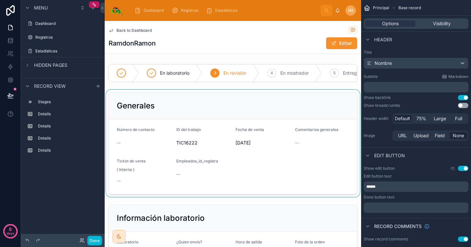
click at [313, 170] on div at bounding box center [233, 143] width 257 height 107
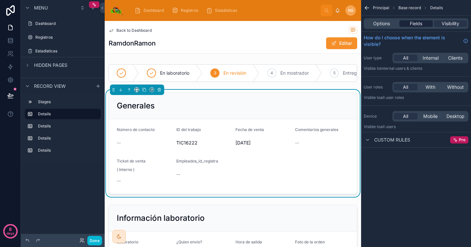
click at [416, 22] on span "Fields" at bounding box center [416, 23] width 12 height 7
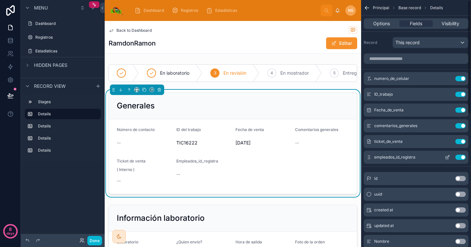
click at [449, 158] on icon "scrollable content" at bounding box center [447, 156] width 5 height 5
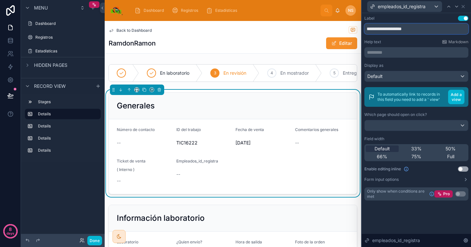
click at [425, 28] on input "**********" at bounding box center [417, 29] width 104 height 10
click at [402, 34] on div "**********" at bounding box center [417, 108] width 104 height 185
click at [416, 29] on input "**********" at bounding box center [417, 29] width 104 height 10
type input "**********"
click at [413, 40] on div "Help text Markdown" at bounding box center [417, 41] width 104 height 5
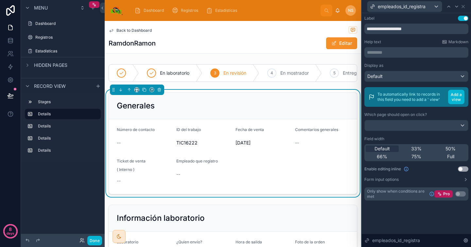
click at [413, 40] on div "Help text Markdown" at bounding box center [417, 41] width 104 height 5
click at [464, 6] on icon at bounding box center [463, 6] width 3 height 3
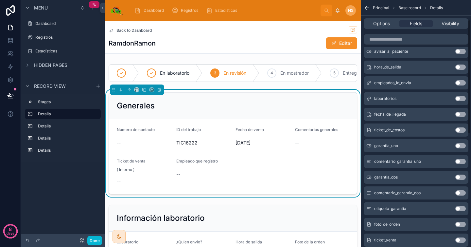
scroll to position [286, 0]
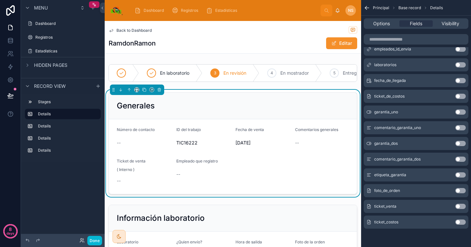
click at [459, 207] on button "Use setting" at bounding box center [461, 206] width 10 height 5
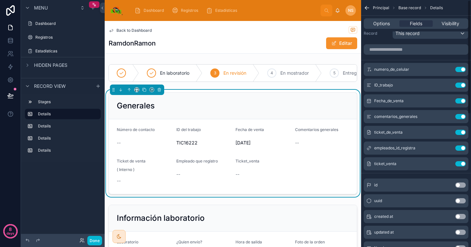
scroll to position [0, 0]
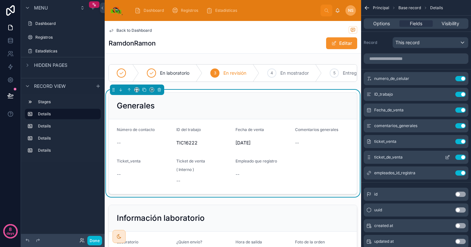
click at [447, 156] on icon "scrollable content" at bounding box center [448, 156] width 3 height 3
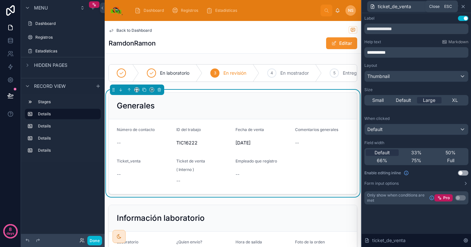
click at [465, 5] on icon at bounding box center [463, 6] width 5 height 5
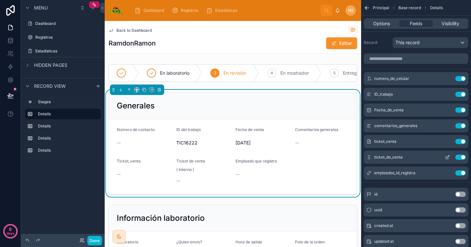
click at [462, 158] on button "Use setting" at bounding box center [461, 156] width 10 height 5
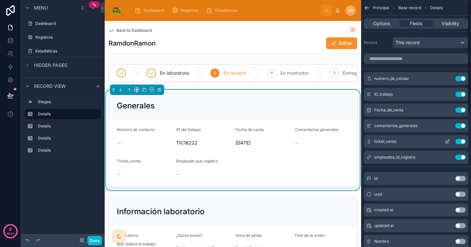
click at [448, 142] on icon "scrollable content" at bounding box center [447, 141] width 5 height 5
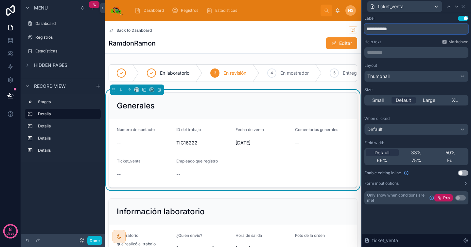
click at [402, 30] on input "**********" at bounding box center [417, 29] width 104 height 10
click at [382, 29] on input "**********" at bounding box center [417, 29] width 104 height 10
type input "**********"
click at [389, 51] on p "********* ﻿" at bounding box center [417, 52] width 100 height 7
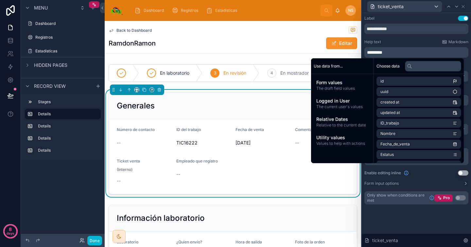
click at [404, 43] on div "Help text Markdown" at bounding box center [417, 41] width 104 height 5
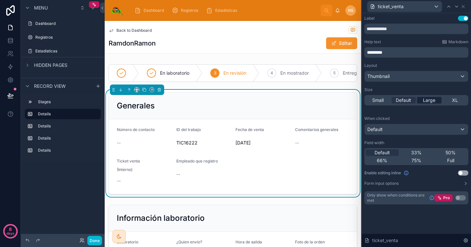
click at [423, 100] on div "Large" at bounding box center [429, 100] width 25 height 7
click at [399, 131] on div "Default" at bounding box center [416, 129] width 103 height 10
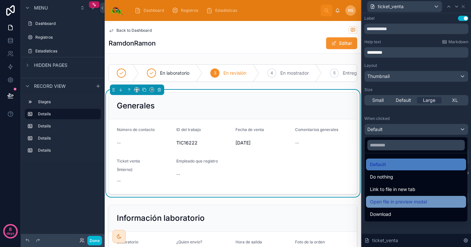
click at [427, 203] on span "Open file in preview modal" at bounding box center [398, 202] width 57 height 8
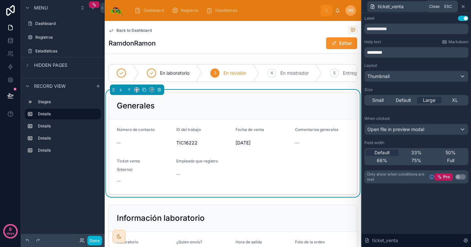
click at [464, 4] on icon at bounding box center [463, 6] width 5 height 5
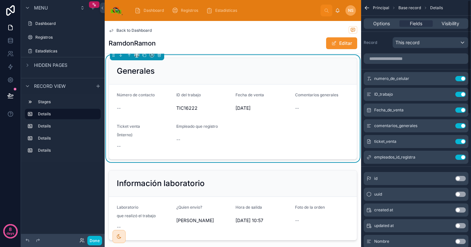
scroll to position [85, 0]
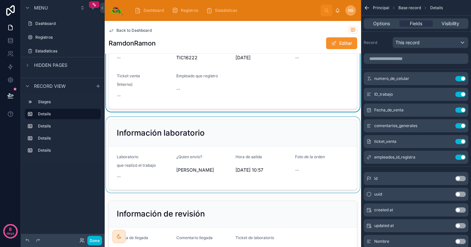
click at [331, 135] on div at bounding box center [233, 155] width 257 height 76
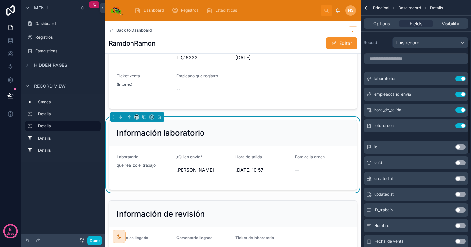
scroll to position [286, 0]
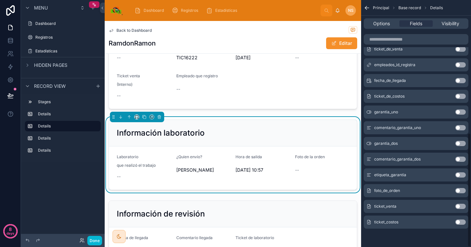
click at [462, 190] on button "Use setting" at bounding box center [461, 190] width 10 height 5
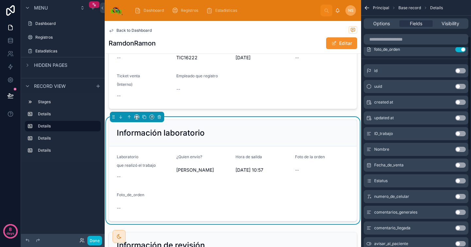
scroll to position [0, 0]
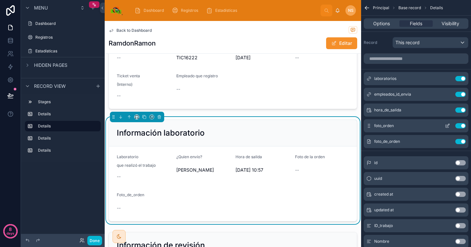
click at [461, 127] on button "Use setting" at bounding box center [461, 125] width 10 height 5
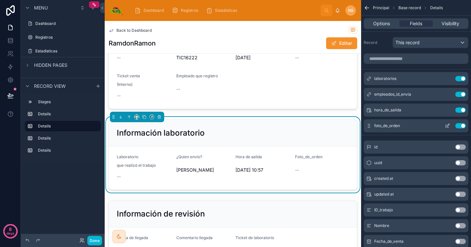
click at [448, 125] on icon "scrollable content" at bounding box center [447, 125] width 5 height 5
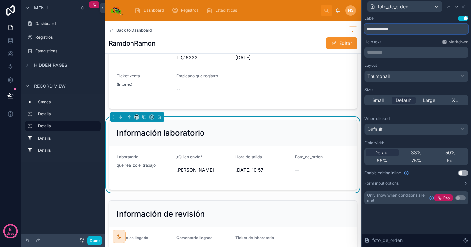
click at [386, 27] on input "**********" at bounding box center [417, 29] width 104 height 10
click at [403, 27] on input "**********" at bounding box center [417, 29] width 104 height 10
click at [395, 27] on input "**********" at bounding box center [417, 29] width 104 height 10
type input "**********"
click at [410, 41] on div "Help text Markdown" at bounding box center [417, 41] width 104 height 5
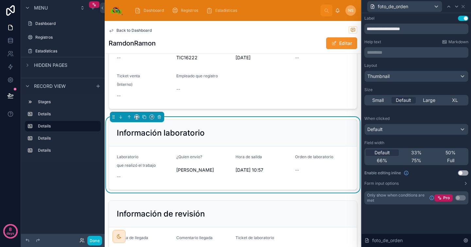
click at [409, 60] on div "**********" at bounding box center [417, 110] width 104 height 188
click at [427, 99] on span "Large" at bounding box center [429, 100] width 12 height 7
click at [464, 6] on icon at bounding box center [463, 6] width 5 height 5
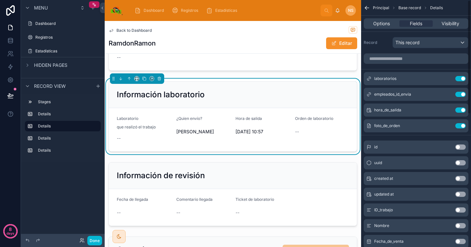
scroll to position [160, 0]
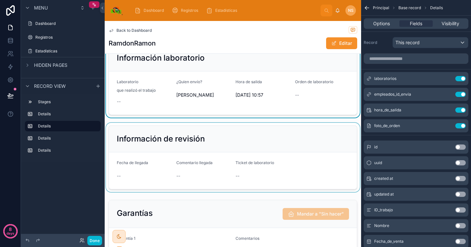
click at [311, 149] on div at bounding box center [233, 157] width 257 height 69
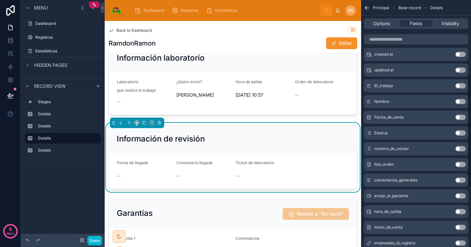
scroll to position [286, 0]
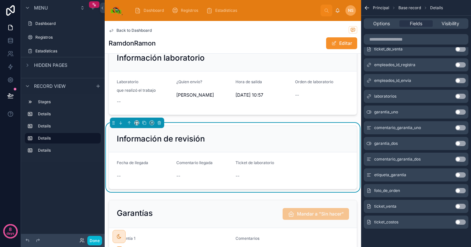
click at [463, 223] on button "Use setting" at bounding box center [461, 221] width 10 height 5
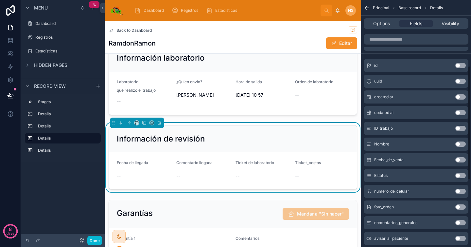
scroll to position [1, 0]
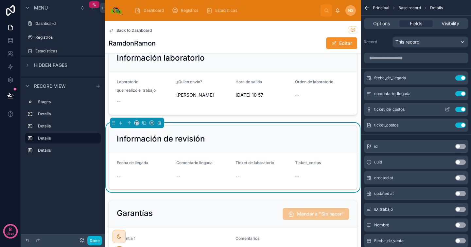
click at [459, 109] on button "Use setting" at bounding box center [461, 109] width 10 height 5
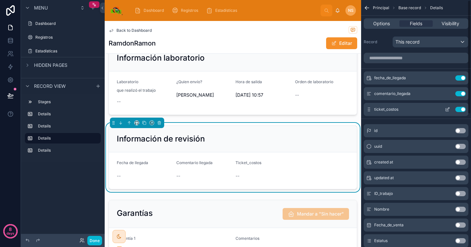
click at [447, 109] on icon "scrollable content" at bounding box center [448, 108] width 3 height 3
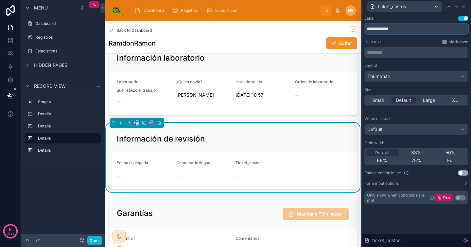
click at [402, 27] on input "**********" at bounding box center [417, 29] width 104 height 10
type input "**********"
click at [425, 97] on div "Small Default Large XL" at bounding box center [417, 100] width 104 height 10
click at [435, 99] on span "Large" at bounding box center [429, 100] width 12 height 7
click at [464, 5] on icon at bounding box center [463, 6] width 3 height 3
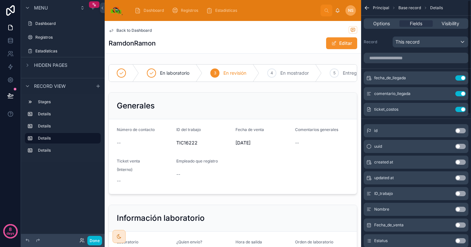
scroll to position [0, 0]
click at [225, 47] on div "RamdonRamon Editar" at bounding box center [233, 43] width 249 height 12
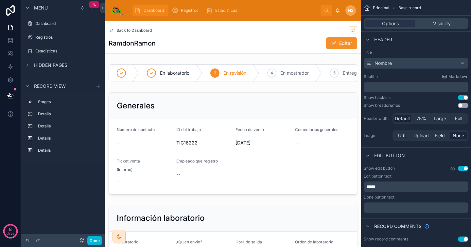
click at [159, 10] on span "Dashboard" at bounding box center [154, 10] width 20 height 5
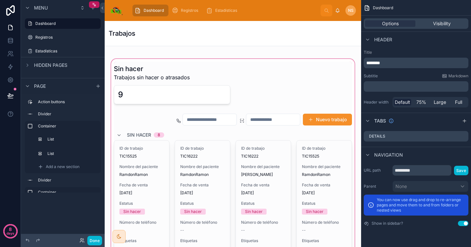
scroll to position [74, 0]
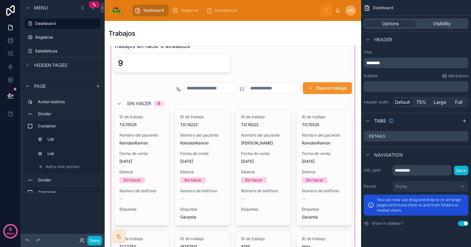
click at [271, 134] on div at bounding box center [233, 197] width 246 height 343
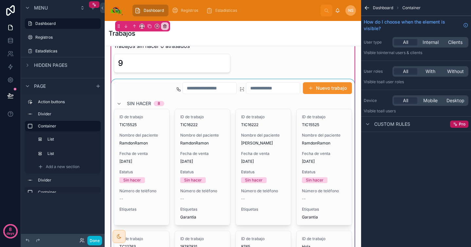
click at [261, 152] on div at bounding box center [233, 222] width 246 height 286
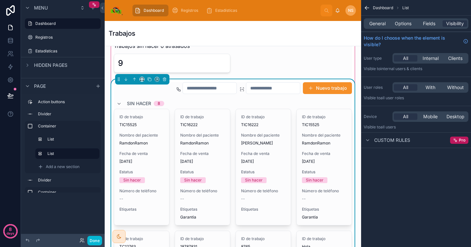
click at [261, 152] on span "Fecha de venta" at bounding box center [263, 153] width 45 height 5
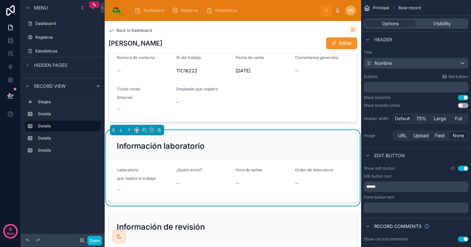
scroll to position [71, 0]
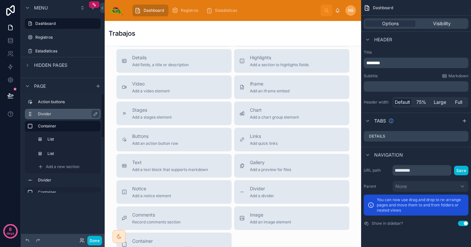
scroll to position [975, 0]
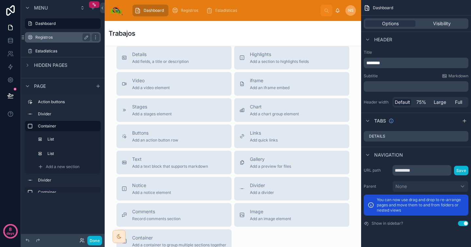
click at [60, 39] on label "Registros" at bounding box center [61, 37] width 52 height 5
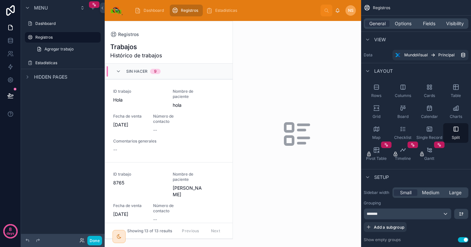
click at [152, 139] on div at bounding box center [169, 129] width 128 height 217
click at [194, 137] on div "ID trabajo Hola Nombre de paciente hola Fecha de venta [DATE] Número de contact…" at bounding box center [169, 121] width 112 height 64
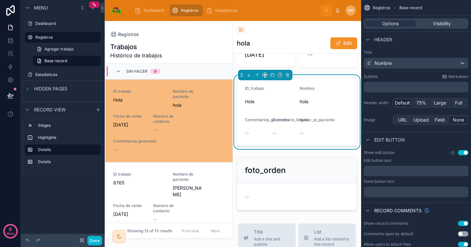
scroll to position [65, 0]
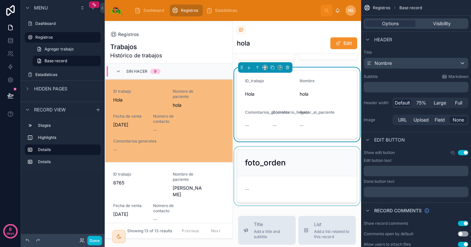
click at [288, 185] on div at bounding box center [297, 176] width 128 height 59
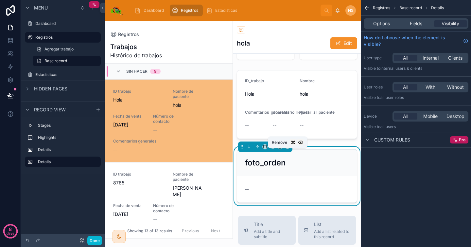
click at [287, 146] on icon at bounding box center [287, 146] width 3 height 0
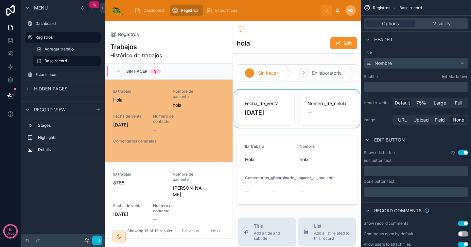
scroll to position [16, 0]
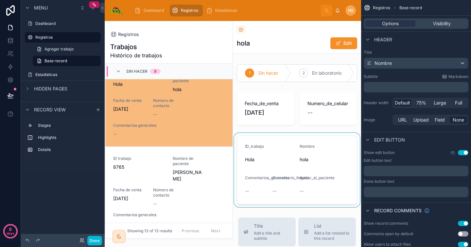
click at [328, 156] on div at bounding box center [297, 170] width 128 height 74
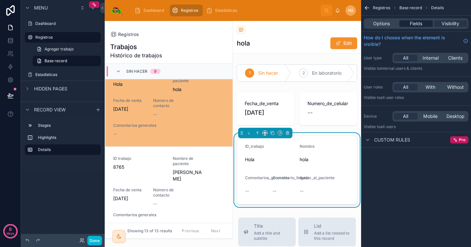
click at [419, 23] on span "Fields" at bounding box center [416, 23] width 12 height 7
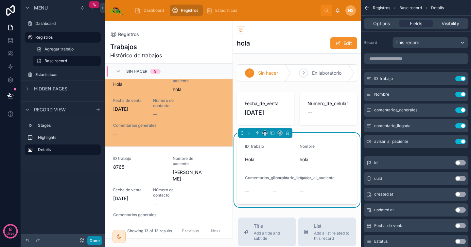
click at [95, 239] on button "Done" at bounding box center [94, 240] width 15 height 9
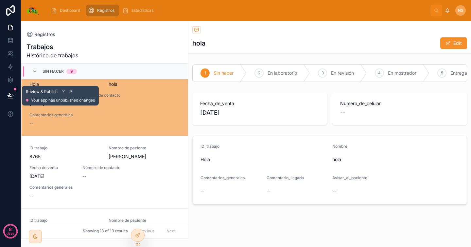
click at [14, 95] on button at bounding box center [10, 95] width 14 height 18
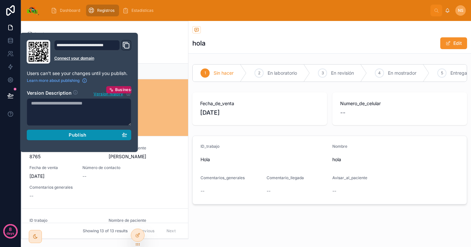
click at [62, 134] on div "Publish" at bounding box center [79, 135] width 96 height 6
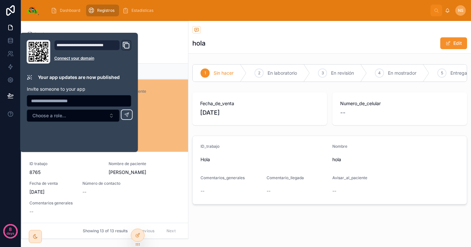
scroll to position [16, 0]
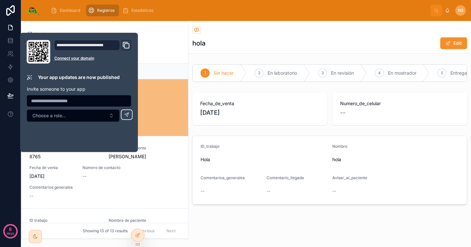
click at [40, 33] on div "**********" at bounding box center [79, 92] width 118 height 119
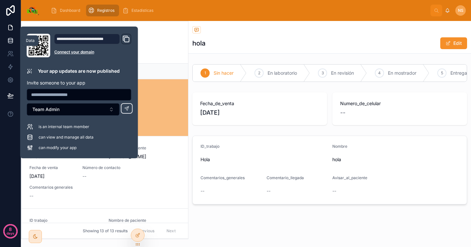
click at [10, 43] on icon at bounding box center [10, 42] width 4 height 3
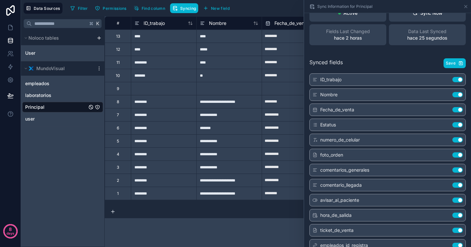
scroll to position [15, 0]
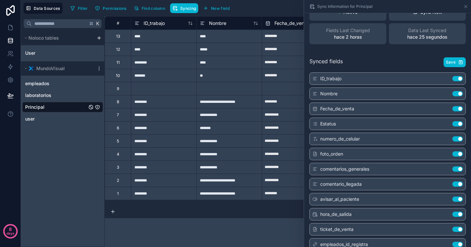
click at [455, 154] on button "Use setting" at bounding box center [458, 153] width 10 height 5
click at [448, 60] on span "Save" at bounding box center [451, 62] width 10 height 5
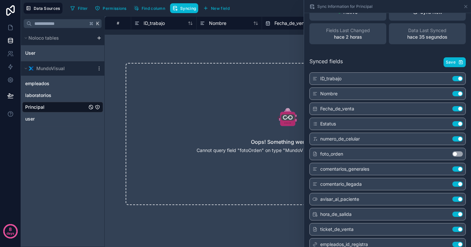
click at [272, 216] on div "Oops! Something went wrong Cannot query field "fotoOrden" on type "MundoVisualP…" at bounding box center [288, 134] width 367 height 184
click at [466, 6] on icon at bounding box center [465, 6] width 5 height 5
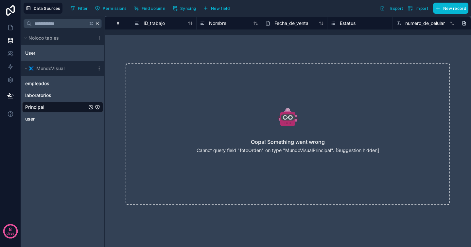
click at [460, 48] on div "Oops! Something went wrong Cannot query field "fotoOrden" on type "MundoVisualP…" at bounding box center [288, 134] width 367 height 184
click at [198, 9] on button "Syncing" at bounding box center [184, 8] width 28 height 10
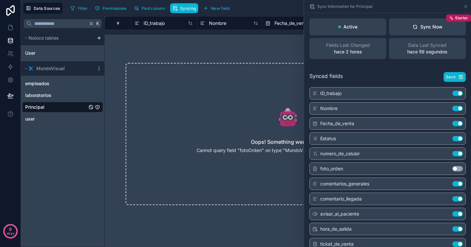
click at [454, 169] on button "Use setting" at bounding box center [458, 168] width 10 height 5
click at [449, 77] on span "Save" at bounding box center [451, 76] width 10 height 5
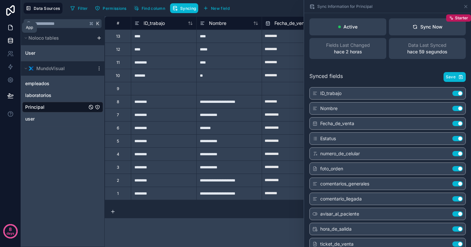
click at [13, 28] on icon at bounding box center [10, 27] width 7 height 7
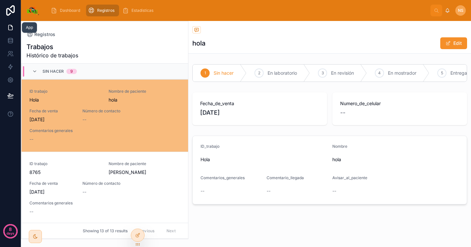
scroll to position [16, 0]
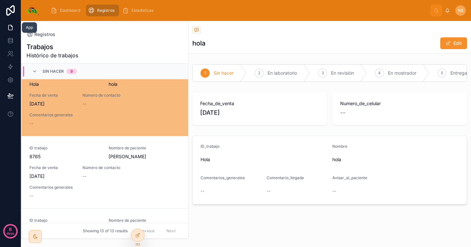
click at [13, 26] on link at bounding box center [10, 27] width 21 height 13
click at [9, 25] on icon at bounding box center [11, 27] width 4 height 5
click at [139, 235] on icon at bounding box center [137, 234] width 5 height 5
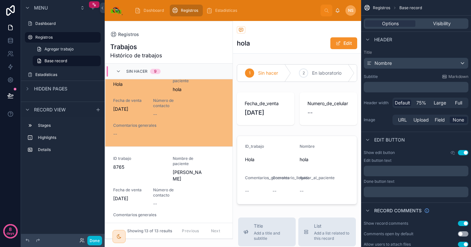
click at [59, 87] on span "Hidden pages" at bounding box center [50, 88] width 33 height 7
click at [58, 116] on label "Principal" at bounding box center [67, 116] width 64 height 5
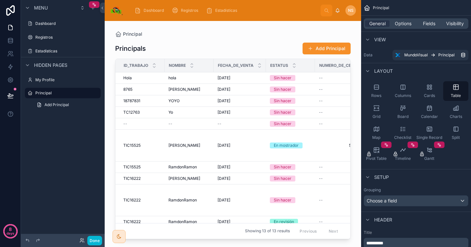
click at [305, 78] on div at bounding box center [233, 130] width 257 height 218
click at [305, 78] on div "Sin hacer" at bounding box center [290, 78] width 41 height 6
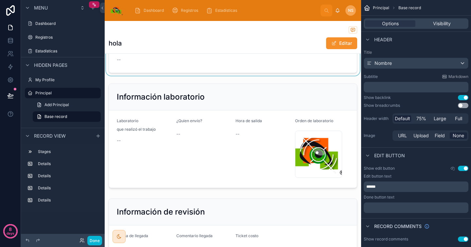
scroll to position [121, 0]
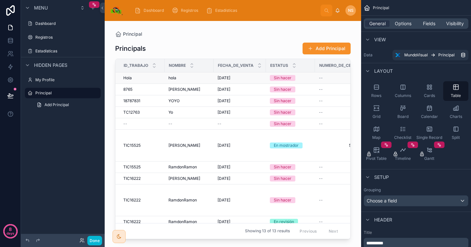
click at [310, 79] on div "Sin hacer" at bounding box center [290, 78] width 41 height 6
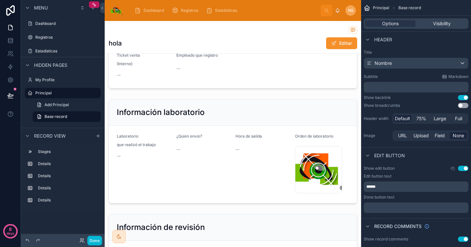
scroll to position [106, 0]
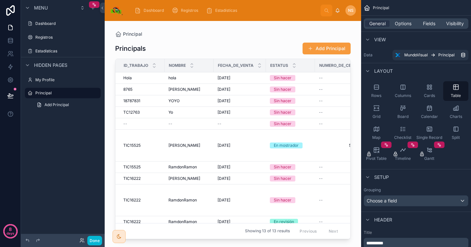
click at [318, 49] on button "Add Principal" at bounding box center [327, 49] width 48 height 12
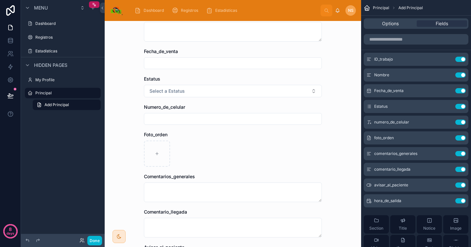
scroll to position [88, 0]
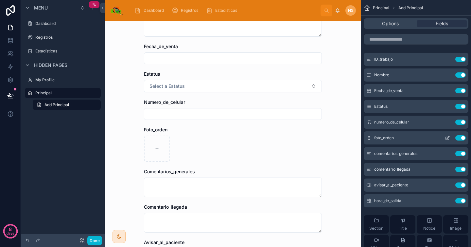
click at [464, 137] on button "Use setting" at bounding box center [461, 137] width 10 height 5
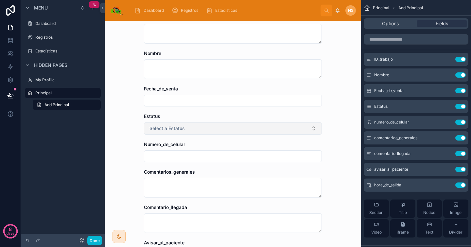
scroll to position [0, 0]
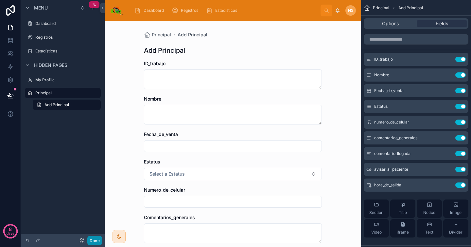
click at [97, 240] on button "Done" at bounding box center [94, 240] width 15 height 9
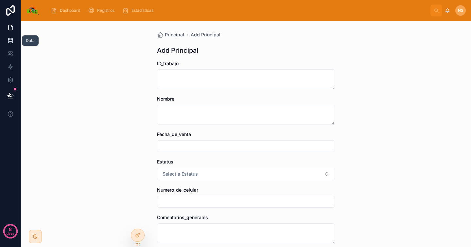
click at [11, 37] on link at bounding box center [10, 40] width 21 height 13
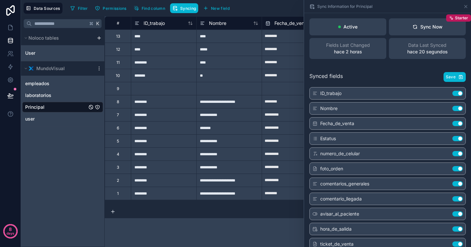
click at [454, 169] on button "Use setting" at bounding box center [458, 168] width 10 height 5
click at [448, 76] on span "Save" at bounding box center [451, 76] width 10 height 5
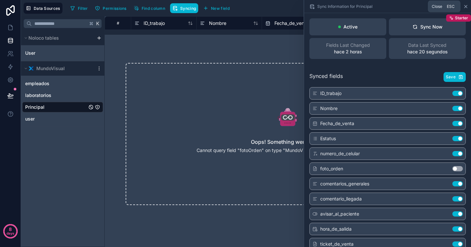
click at [465, 6] on icon at bounding box center [465, 6] width 5 height 5
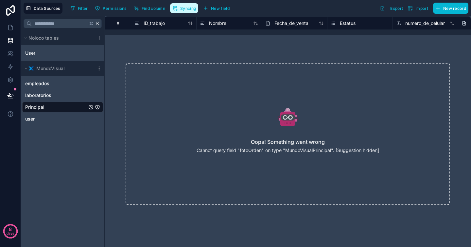
click at [185, 10] on span "Syncing" at bounding box center [188, 8] width 16 height 5
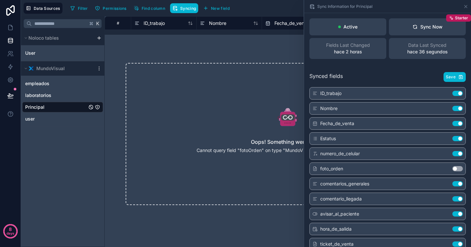
click at [455, 168] on button "Use setting" at bounding box center [458, 168] width 10 height 5
click at [452, 77] on button "Save" at bounding box center [455, 77] width 22 height 10
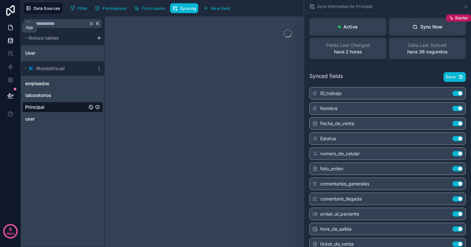
click at [12, 27] on icon at bounding box center [11, 27] width 4 height 5
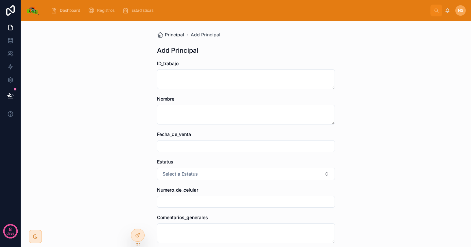
click at [173, 34] on span "Principal" at bounding box center [174, 34] width 19 height 7
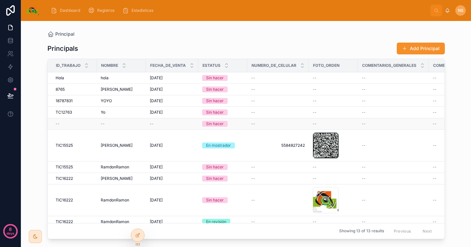
click at [272, 121] on div "--" at bounding box center [278, 123] width 54 height 5
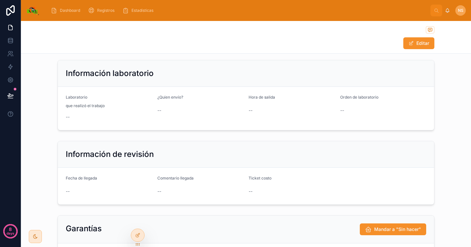
scroll to position [151, 0]
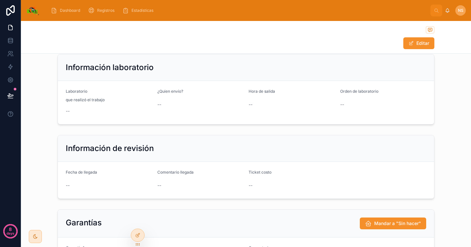
click at [272, 121] on form "Laboratorio que realizó el trabajo -- ¿Quien envío? -- Hora de salida -- Orden …" at bounding box center [246, 102] width 376 height 43
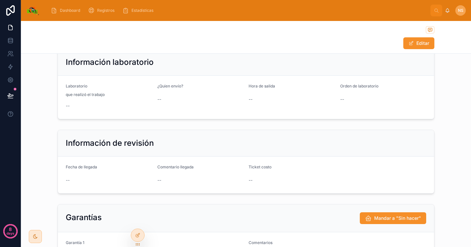
scroll to position [122, 0]
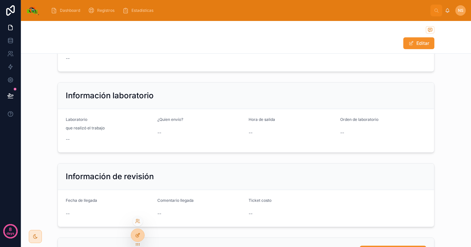
click at [142, 234] on div at bounding box center [137, 235] width 13 height 12
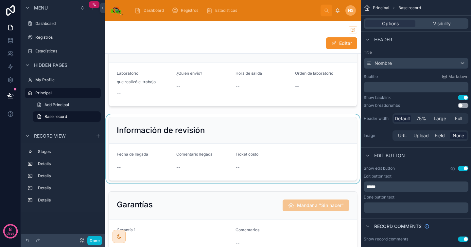
scroll to position [241, 0]
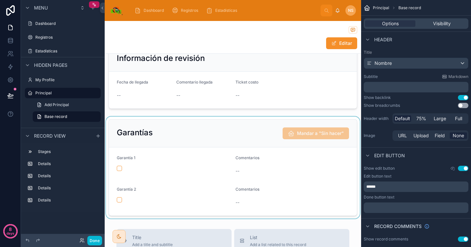
click at [298, 191] on div at bounding box center [233, 167] width 257 height 102
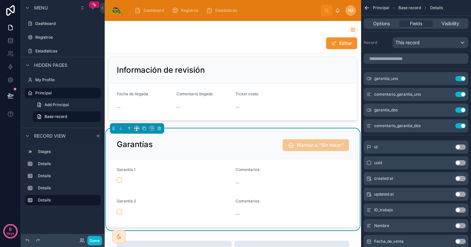
scroll to position [220, 0]
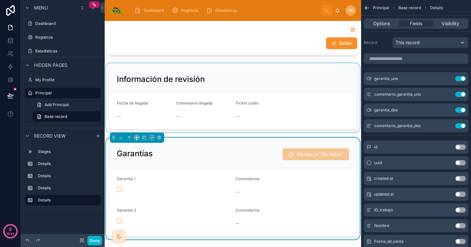
click at [304, 124] on div at bounding box center [233, 97] width 257 height 69
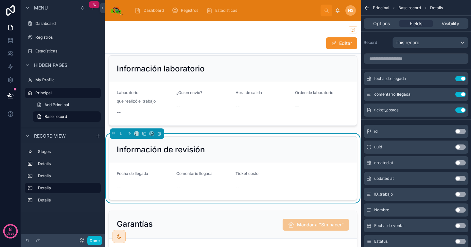
scroll to position [149, 0]
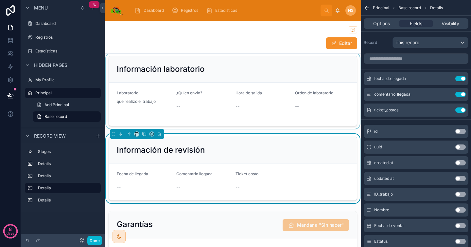
click at [301, 121] on div at bounding box center [233, 91] width 257 height 76
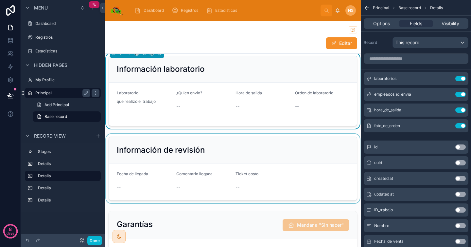
click at [57, 92] on label "Principal" at bounding box center [61, 92] width 52 height 5
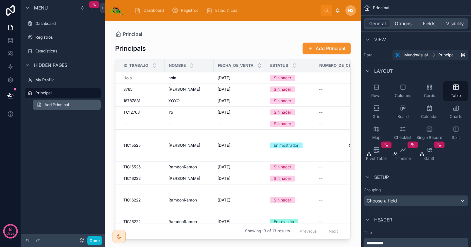
click at [69, 106] on link "Add Principal" at bounding box center [67, 104] width 68 height 10
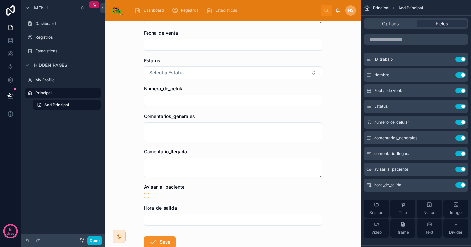
scroll to position [144, 0]
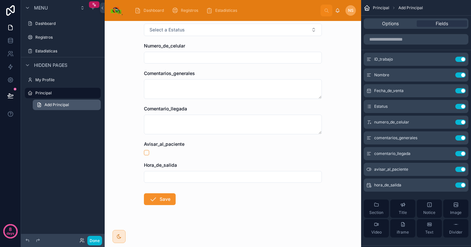
click at [78, 103] on link "Add Principal" at bounding box center [67, 104] width 68 height 10
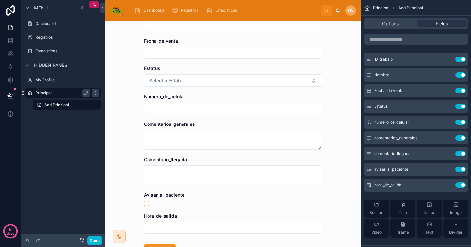
scroll to position [88, 0]
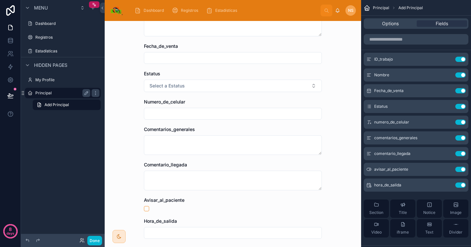
click at [72, 93] on label "Principal" at bounding box center [61, 92] width 52 height 5
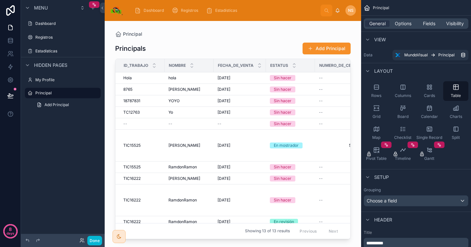
click at [181, 51] on div "Principals Add Principal" at bounding box center [233, 48] width 236 height 12
click at [48, 35] on label "Registros" at bounding box center [61, 37] width 52 height 5
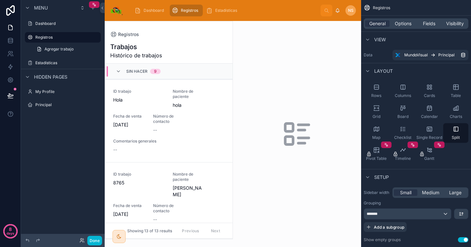
click at [181, 131] on div at bounding box center [169, 129] width 128 height 217
click at [184, 114] on div "ID trabajo Hola Nombre de paciente hola Fecha de venta [DATE] Número de contact…" at bounding box center [169, 121] width 112 height 64
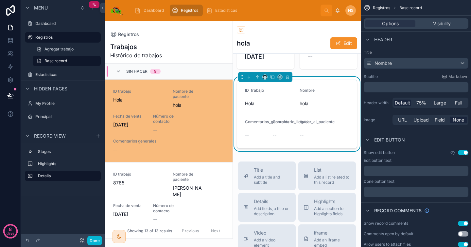
scroll to position [93, 0]
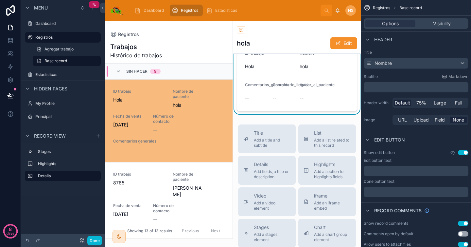
click at [59, 115] on label "Principal" at bounding box center [67, 116] width 64 height 5
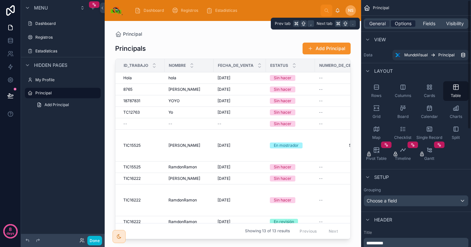
click at [407, 21] on span "Options" at bounding box center [403, 23] width 17 height 7
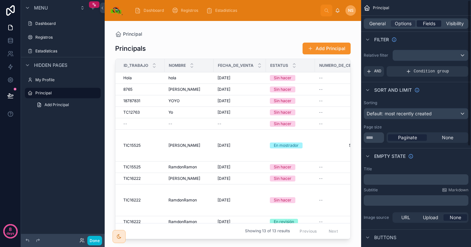
click at [426, 21] on span "Fields" at bounding box center [429, 23] width 12 height 7
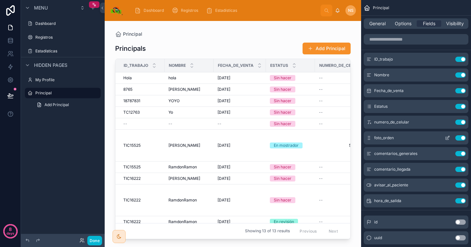
click at [460, 138] on button "Use setting" at bounding box center [461, 137] width 10 height 5
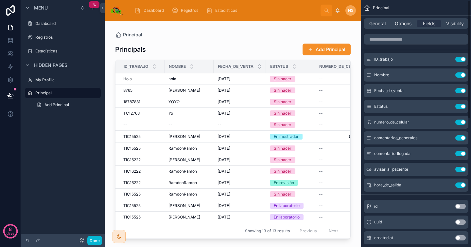
click at [444, 8] on div "Principal" at bounding box center [416, 8] width 110 height 16
click at [97, 243] on button "Done" at bounding box center [94, 240] width 15 height 9
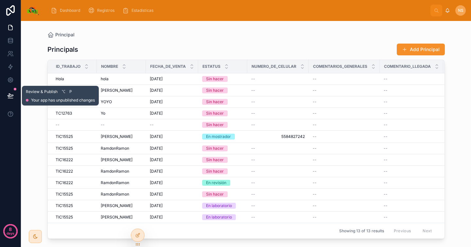
click at [14, 98] on button at bounding box center [10, 95] width 14 height 18
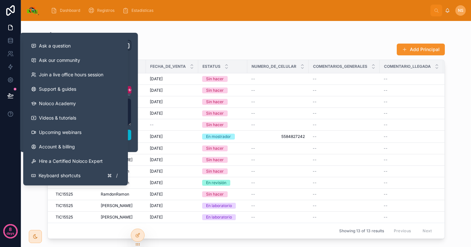
click at [33, 210] on div "Principal Principals Add Principal ID_trabajo Nombre Fecha_de_venta Estatus Num…" at bounding box center [246, 134] width 450 height 226
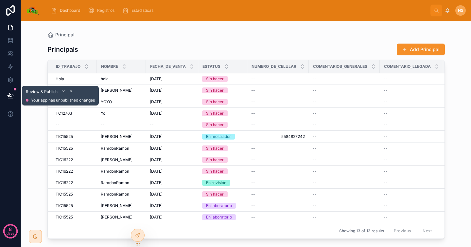
click at [14, 92] on button at bounding box center [10, 95] width 14 height 18
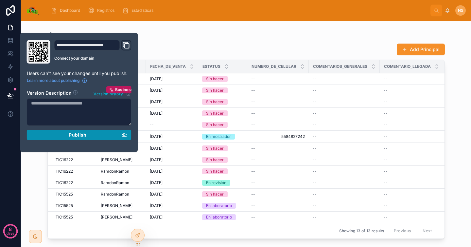
click at [57, 134] on div "Publish" at bounding box center [79, 135] width 96 height 6
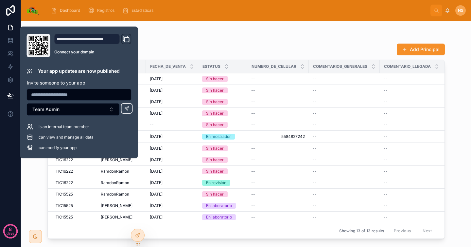
click at [164, 44] on div "Principals Add Principal" at bounding box center [246, 49] width 398 height 12
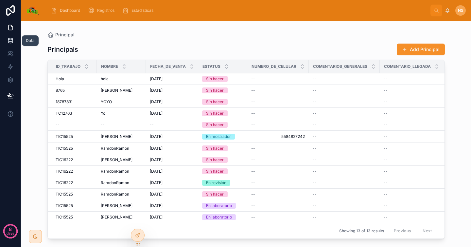
click at [14, 41] on link at bounding box center [10, 40] width 21 height 13
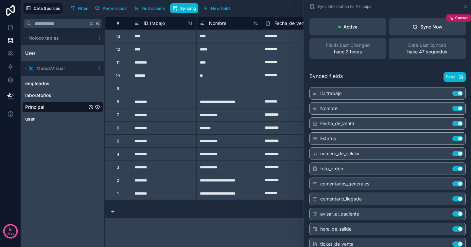
click at [455, 170] on button "Use setting" at bounding box center [458, 168] width 10 height 5
click at [451, 78] on button "Save" at bounding box center [455, 77] width 22 height 10
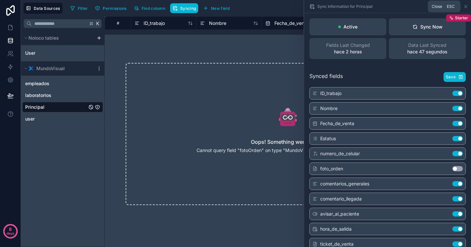
click at [466, 6] on icon at bounding box center [466, 6] width 3 height 3
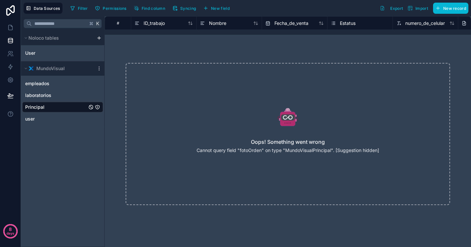
click at [367, 139] on div "Oops! Something went wrong Cannot query field "fotoOrden" on type "MundoVisualP…" at bounding box center [288, 134] width 325 height 142
click at [306, 154] on div "Oops! Something went wrong Cannot query field "fotoOrden" on type "MundoVisualP…" at bounding box center [288, 134] width 325 height 142
click at [319, 145] on h2 "Oops! Something went wrong" at bounding box center [288, 142] width 74 height 8
click at [402, 88] on div "Oops! Something went wrong Cannot query field "fotoOrden" on type "MundoVisualP…" at bounding box center [288, 134] width 325 height 142
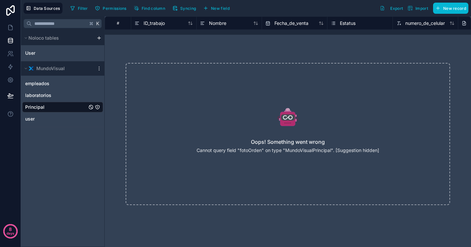
click at [368, 153] on div "Oops! Something went wrong Cannot query field "fotoOrden" on type "MundoVisualP…" at bounding box center [288, 134] width 325 height 142
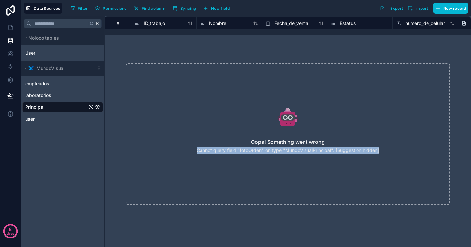
click at [368, 153] on div "Oops! Something went wrong Cannot query field "fotoOrden" on type "MundoVisualP…" at bounding box center [288, 134] width 325 height 142
click at [189, 8] on span "Syncing" at bounding box center [188, 8] width 16 height 5
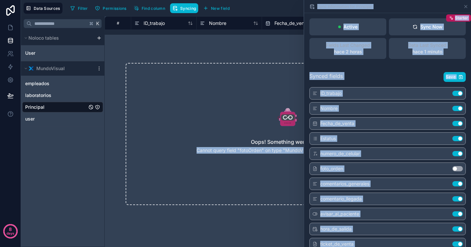
click at [454, 169] on button "Use setting" at bounding box center [458, 168] width 10 height 5
click at [446, 78] on span "Save" at bounding box center [451, 76] width 10 height 5
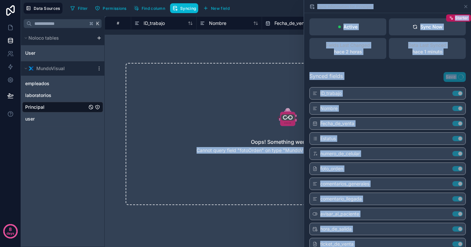
click at [389, 63] on div "Active Sync Now Starter Fields Last Changed hace 2 horas Data Last Synced hace …" at bounding box center [387, 38] width 167 height 51
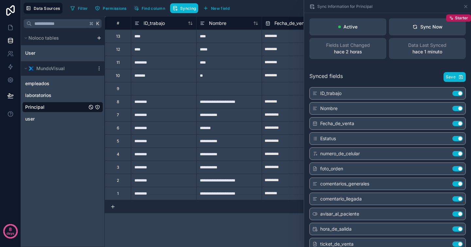
click at [232, 84] on div at bounding box center [228, 88] width 65 height 13
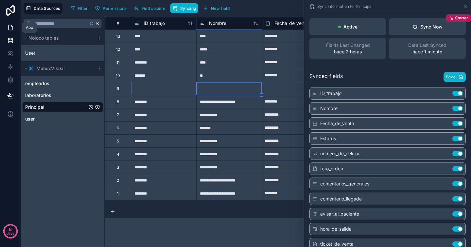
click at [10, 29] on icon at bounding box center [10, 27] width 7 height 7
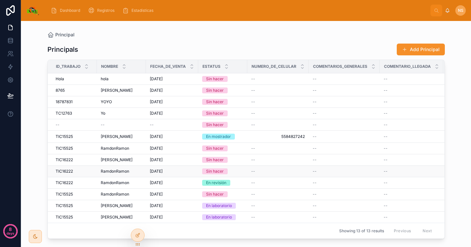
scroll to position [4, 0]
click at [139, 237] on icon at bounding box center [137, 234] width 5 height 5
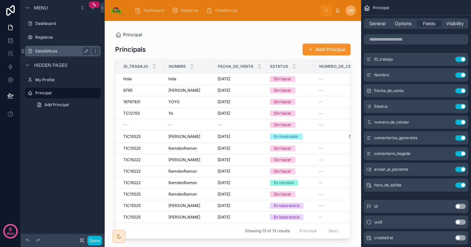
click at [58, 51] on label "Estadísticas" at bounding box center [61, 50] width 52 height 5
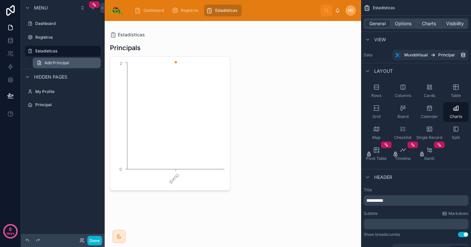
click at [65, 62] on span "Add Principal" at bounding box center [57, 62] width 25 height 5
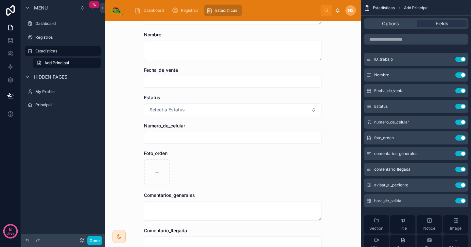
scroll to position [69, 0]
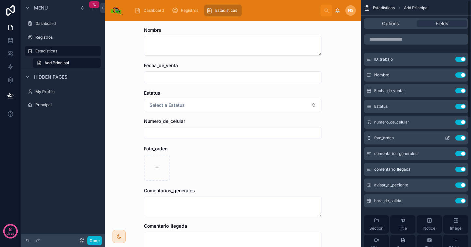
click at [460, 137] on button "Use setting" at bounding box center [461, 137] width 10 height 5
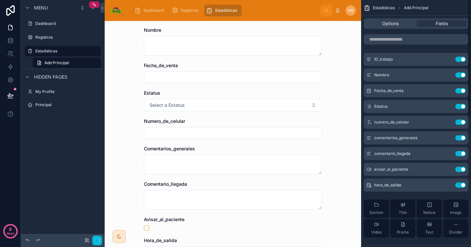
scroll to position [0, 0]
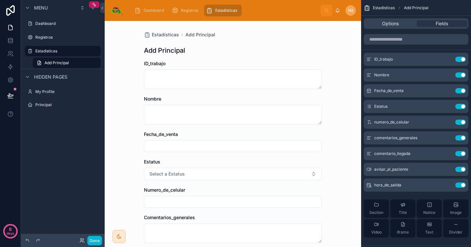
click at [333, 164] on div "Estadísticas Add Principal Add Principal ID_trabajo Nombre Fecha_de_venta Estat…" at bounding box center [233, 134] width 257 height 226
click at [59, 36] on label "Registros" at bounding box center [61, 37] width 52 height 5
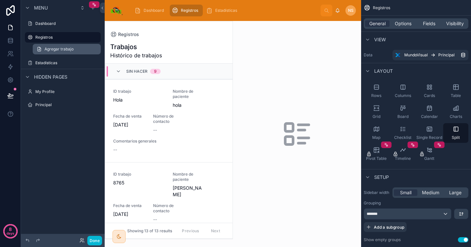
click at [66, 48] on span "Agregar trabajo" at bounding box center [59, 48] width 29 height 5
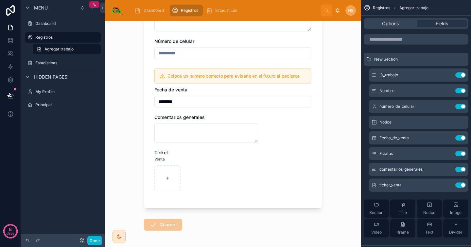
scroll to position [122, 0]
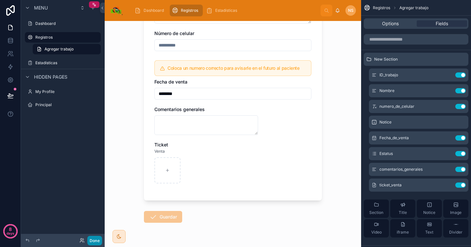
click at [96, 239] on button "Done" at bounding box center [94, 240] width 15 height 9
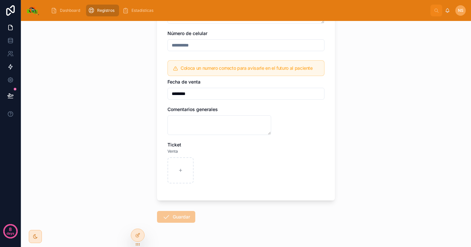
scroll to position [0, 0]
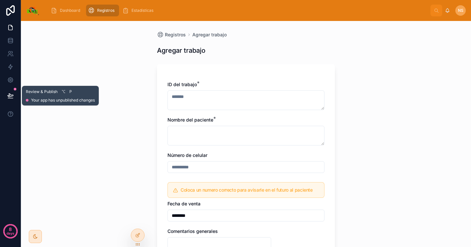
click at [13, 96] on icon at bounding box center [10, 95] width 7 height 7
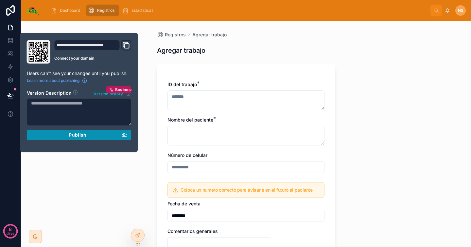
click at [71, 135] on span "Publish" at bounding box center [78, 135] width 18 height 6
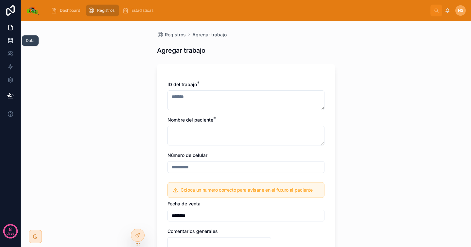
click at [11, 37] on link at bounding box center [10, 40] width 21 height 13
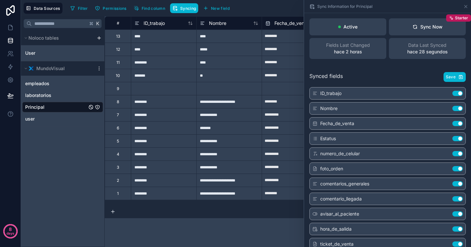
click at [455, 169] on button "Use setting" at bounding box center [458, 168] width 10 height 5
click at [447, 76] on span "Save" at bounding box center [451, 76] width 10 height 5
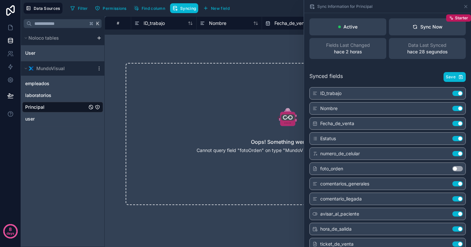
click at [457, 170] on button "Use setting" at bounding box center [458, 168] width 10 height 5
click at [446, 75] on span "Save" at bounding box center [451, 76] width 10 height 5
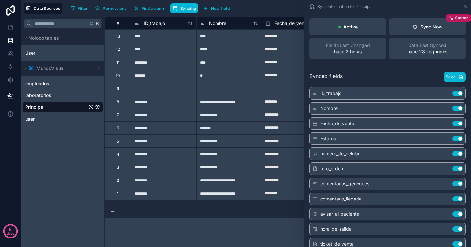
click at [254, 224] on div "**********" at bounding box center [288, 131] width 367 height 230
click at [11, 26] on icon at bounding box center [11, 27] width 4 height 5
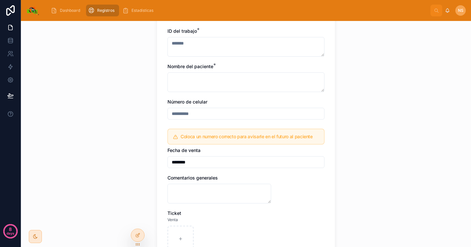
scroll to position [139, 0]
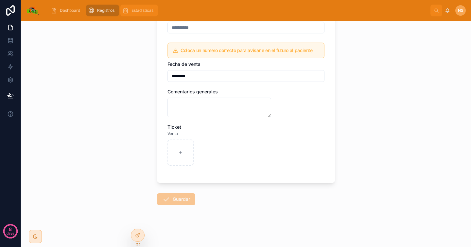
click at [141, 9] on span "Estadísticas" at bounding box center [143, 10] width 22 height 5
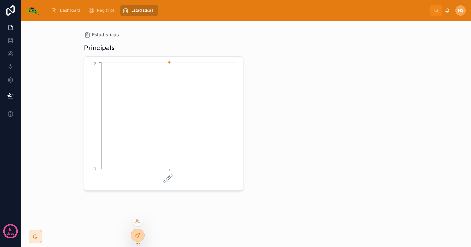
click at [139, 235] on icon at bounding box center [137, 234] width 5 height 5
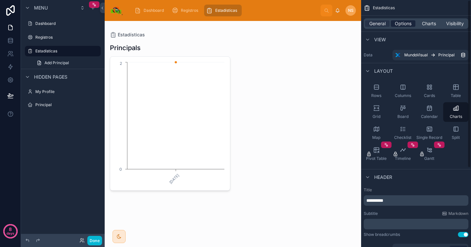
click at [402, 25] on span "Options" at bounding box center [403, 23] width 17 height 7
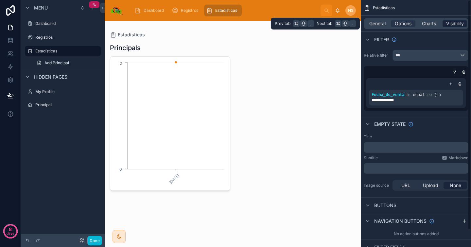
click at [452, 24] on span "Visibility" at bounding box center [455, 23] width 18 height 7
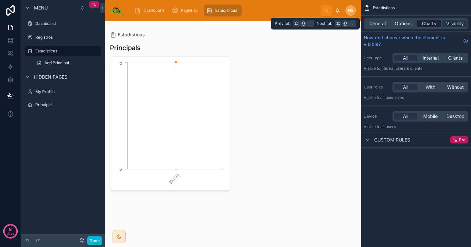
click at [431, 23] on span "Charts" at bounding box center [429, 23] width 14 height 7
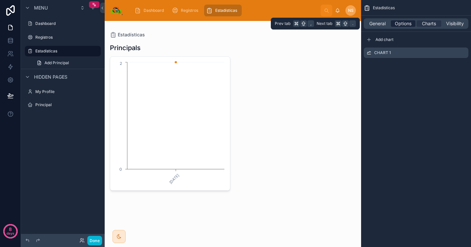
click at [398, 22] on span "Options" at bounding box center [403, 23] width 17 height 7
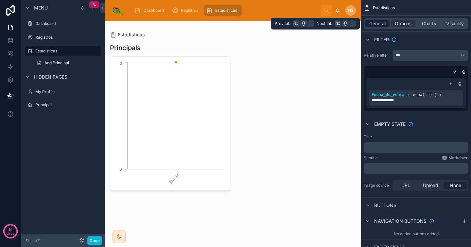
click at [377, 20] on span "General" at bounding box center [377, 23] width 16 height 7
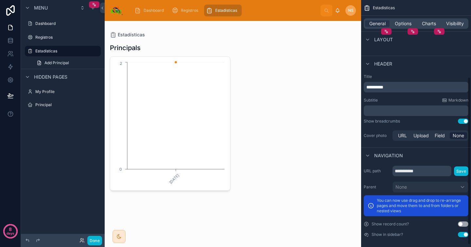
scroll to position [116, 0]
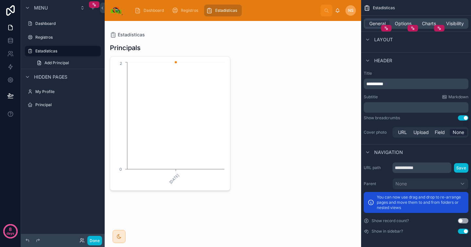
click at [144, 92] on div at bounding box center [233, 116] width 257 height 190
click at [143, 49] on div "Principals" at bounding box center [233, 47] width 246 height 9
click at [131, 46] on h1 "Principals" at bounding box center [125, 47] width 31 height 9
click at [240, 71] on div "[DATE] 0 2" at bounding box center [233, 123] width 246 height 134
click at [68, 63] on span "Add Principal" at bounding box center [57, 62] width 25 height 5
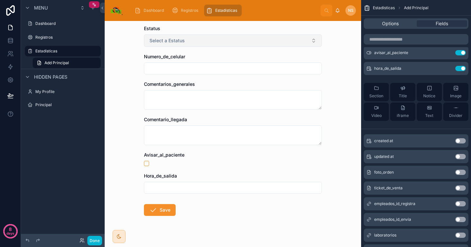
scroll to position [144, 0]
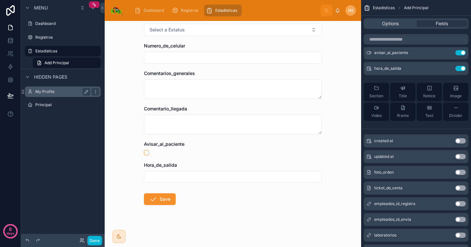
click at [59, 91] on label "My Profile" at bounding box center [61, 91] width 52 height 5
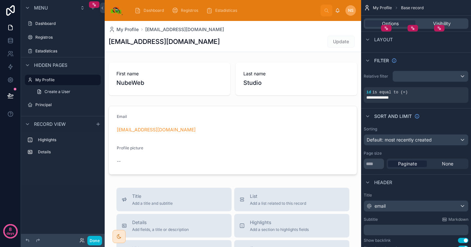
click at [141, 164] on div at bounding box center [233, 247] width 257 height 452
click at [76, 87] on link "Create a User" at bounding box center [67, 91] width 68 height 10
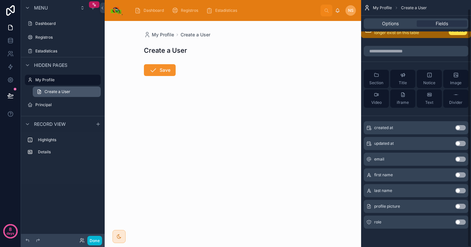
scroll to position [9, 0]
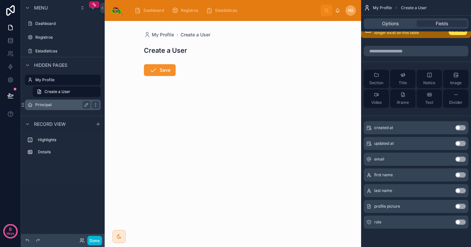
click at [70, 105] on label "Principal" at bounding box center [61, 104] width 52 height 5
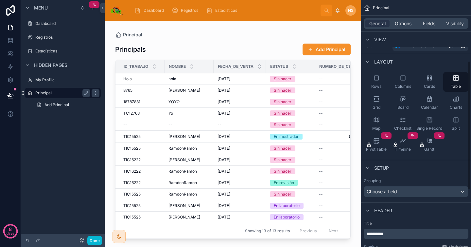
scroll to position [116, 0]
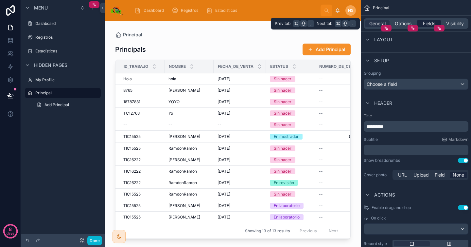
click at [426, 23] on span "Fields" at bounding box center [429, 23] width 12 height 7
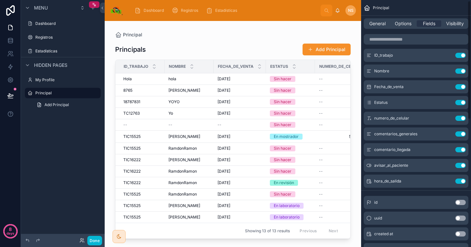
scroll to position [0, 0]
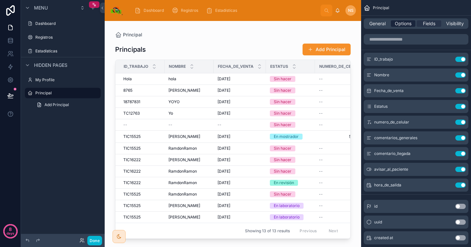
click at [408, 24] on span "Options" at bounding box center [403, 23] width 17 height 7
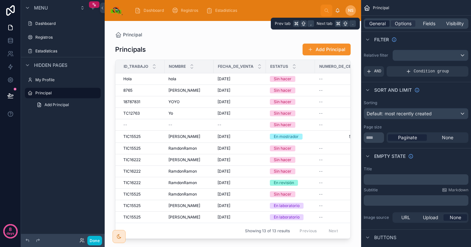
click at [379, 20] on span "General" at bounding box center [377, 23] width 16 height 7
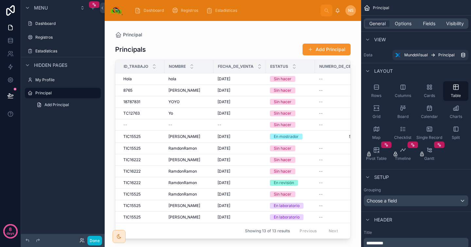
click at [302, 48] on div at bounding box center [233, 130] width 257 height 218
click at [334, 50] on button "Add Principal" at bounding box center [327, 50] width 48 height 12
click at [427, 26] on span "Fields" at bounding box center [429, 23] width 12 height 7
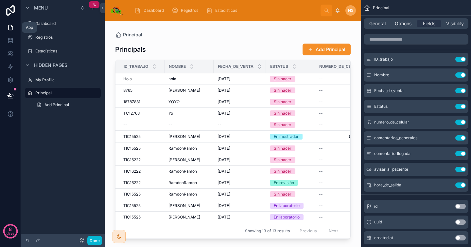
click at [12, 30] on icon at bounding box center [11, 27] width 4 height 5
click at [9, 43] on icon at bounding box center [10, 40] width 7 height 7
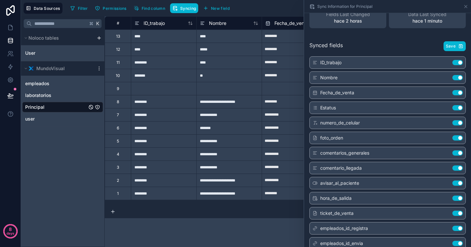
scroll to position [80, 0]
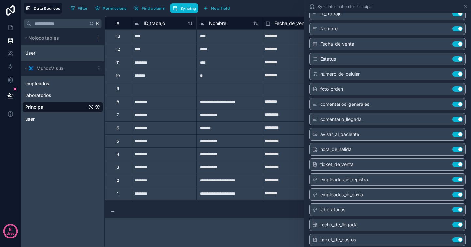
click at [453, 163] on button "Use setting" at bounding box center [458, 164] width 10 height 5
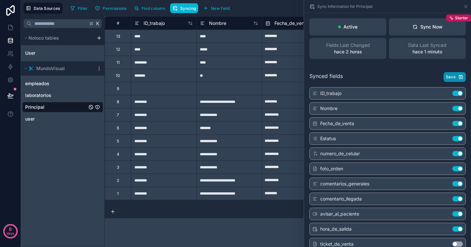
click at [458, 78] on icon "button" at bounding box center [460, 76] width 5 height 5
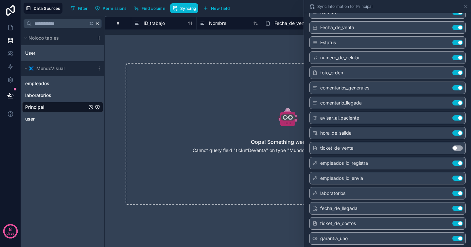
scroll to position [112, 0]
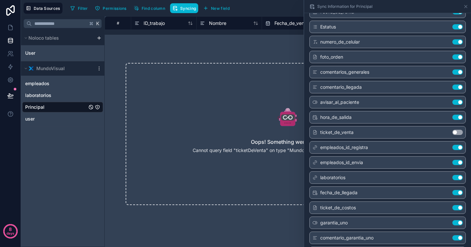
click at [455, 130] on button "Use setting" at bounding box center [458, 132] width 10 height 5
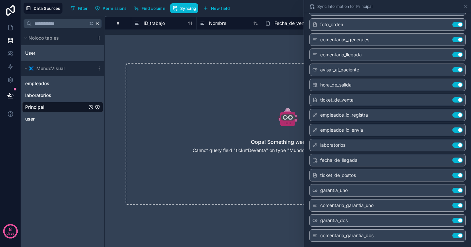
scroll to position [0, 0]
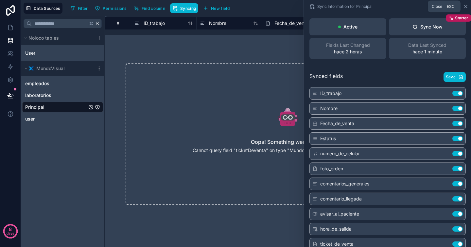
click at [467, 4] on icon at bounding box center [465, 6] width 5 height 5
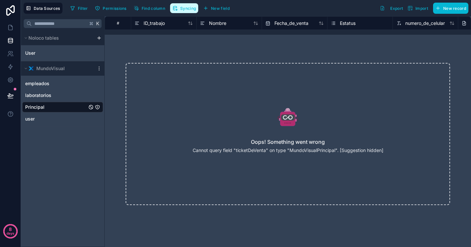
click at [186, 8] on span "Syncing" at bounding box center [188, 8] width 16 height 5
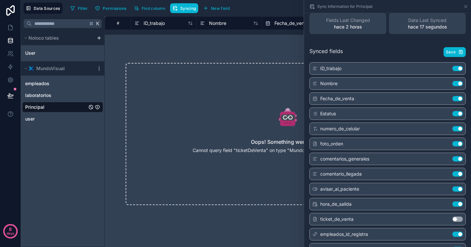
scroll to position [42, 0]
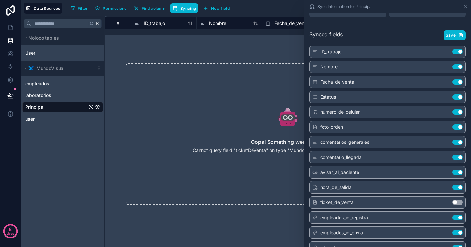
click at [455, 203] on button "Use setting" at bounding box center [458, 202] width 10 height 5
click at [447, 31] on button "Save" at bounding box center [455, 35] width 22 height 10
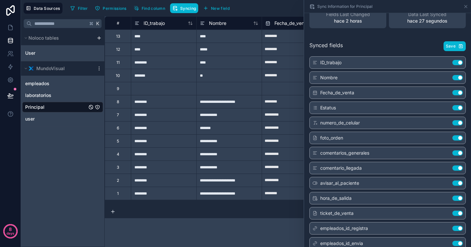
scroll to position [0, 0]
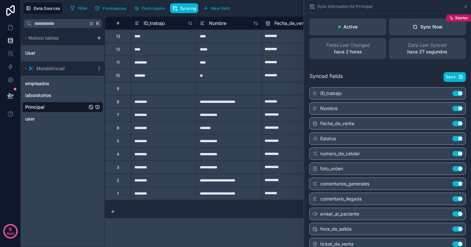
click at [352, 74] on div "Synced fields Save" at bounding box center [388, 77] width 156 height 10
click at [466, 8] on icon at bounding box center [465, 6] width 5 height 5
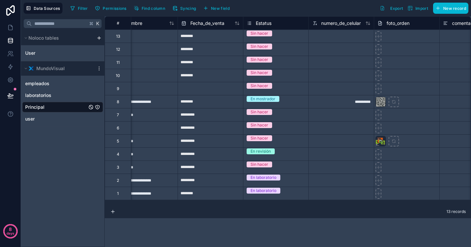
scroll to position [0, 84]
click at [183, 11] on button "Syncing" at bounding box center [184, 8] width 28 height 10
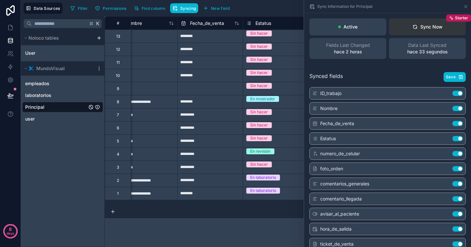
click at [432, 22] on button "Sync Now Starter" at bounding box center [427, 26] width 77 height 17
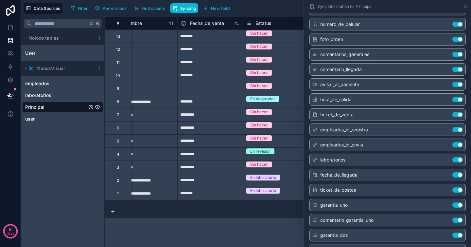
scroll to position [144, 0]
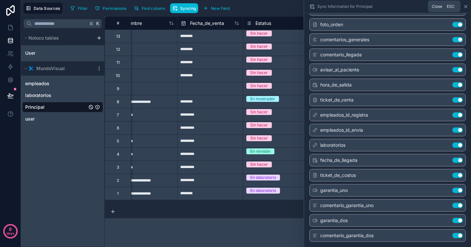
click at [466, 7] on icon at bounding box center [466, 6] width 3 height 3
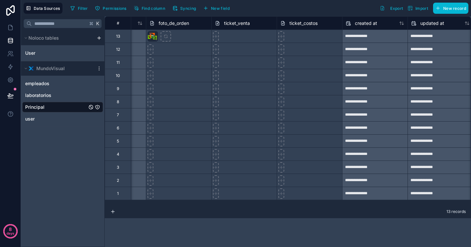
scroll to position [0, 1407]
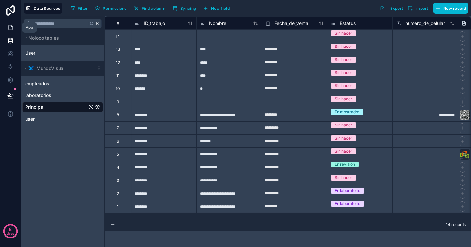
click at [13, 27] on icon at bounding box center [10, 27] width 7 height 7
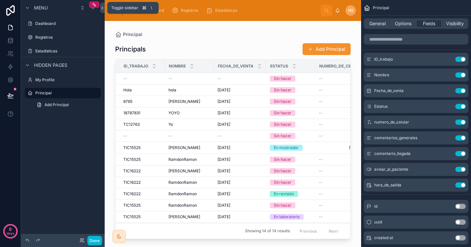
click at [103, 10] on icon at bounding box center [102, 8] width 5 height 5
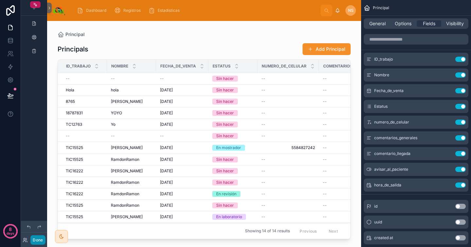
click at [38, 243] on button "Done" at bounding box center [37, 239] width 15 height 9
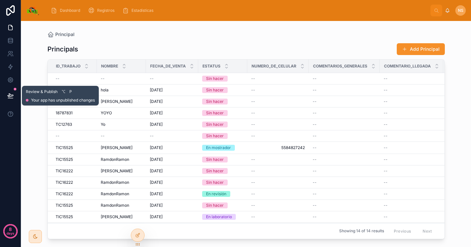
click at [11, 92] on button at bounding box center [10, 95] width 14 height 18
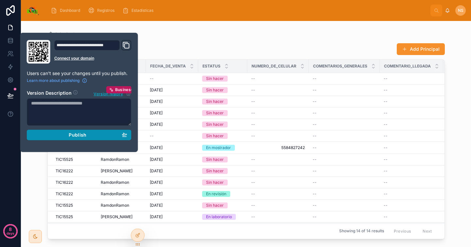
click at [78, 136] on span "Publish" at bounding box center [78, 135] width 18 height 6
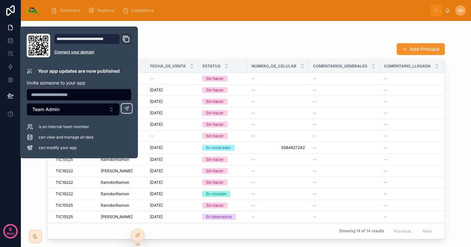
click at [30, 9] on img at bounding box center [33, 10] width 14 height 10
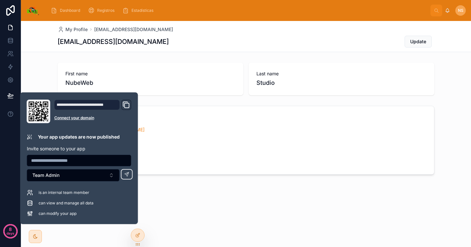
click at [30, 9] on img at bounding box center [33, 10] width 14 height 10
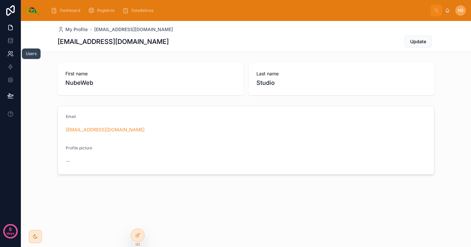
click at [10, 56] on icon at bounding box center [10, 53] width 7 height 7
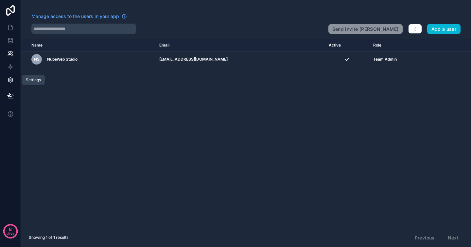
click at [13, 84] on link at bounding box center [10, 79] width 21 height 13
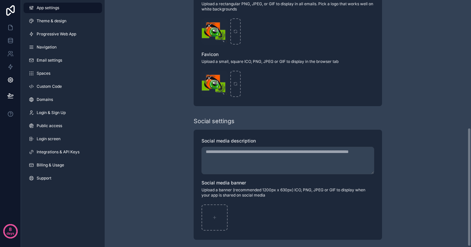
scroll to position [266, 0]
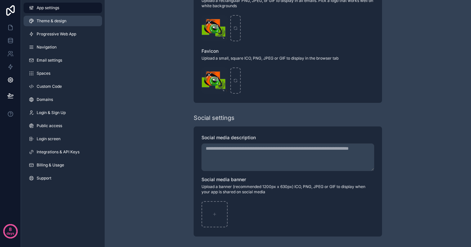
click at [59, 22] on span "Theme & design" at bounding box center [52, 20] width 30 height 5
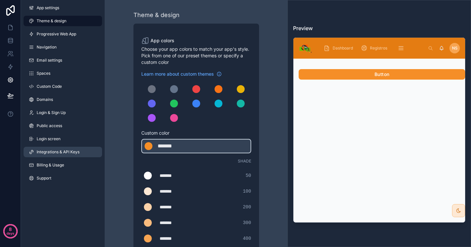
click at [75, 152] on span "Integrations & API Keys" at bounding box center [58, 151] width 43 height 5
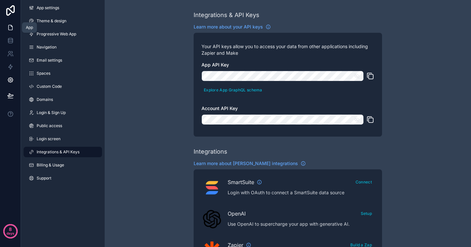
click at [8, 31] on link at bounding box center [10, 27] width 21 height 13
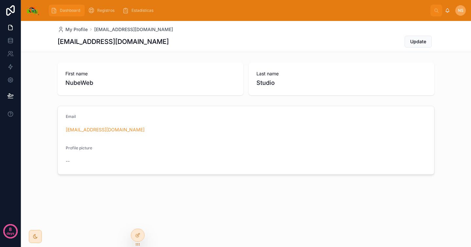
click at [70, 11] on span "Dashboard" at bounding box center [70, 10] width 20 height 5
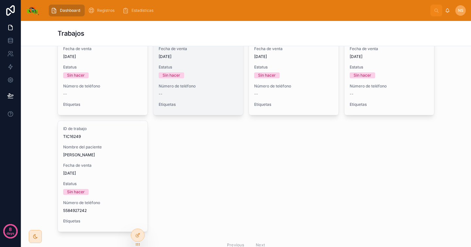
scroll to position [312, 0]
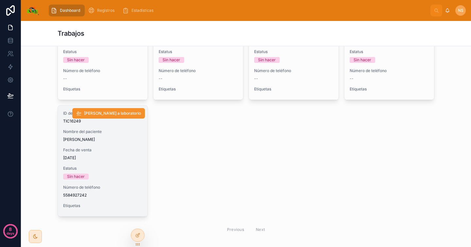
click at [119, 155] on span "[DATE]" at bounding box center [102, 157] width 79 height 5
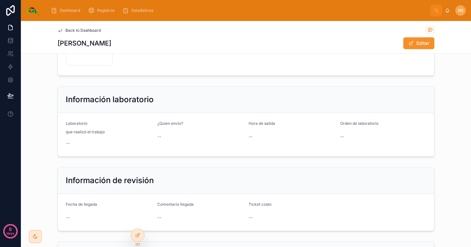
scroll to position [160, 0]
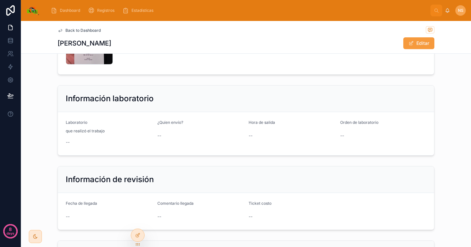
click at [409, 43] on span at bounding box center [411, 43] width 5 height 5
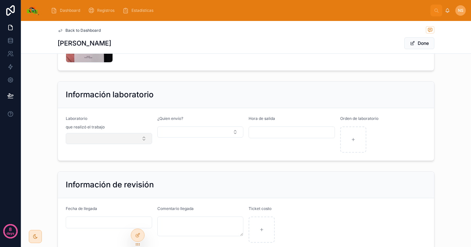
click at [113, 137] on button "Select Button" at bounding box center [109, 138] width 86 height 11
click at [218, 153] on form "Laboratorio que realizó el trabajo ¿Quien envío? Hora de salida Orden de labora…" at bounding box center [246, 134] width 376 height 52
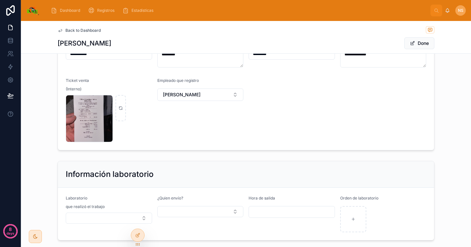
scroll to position [70, 0]
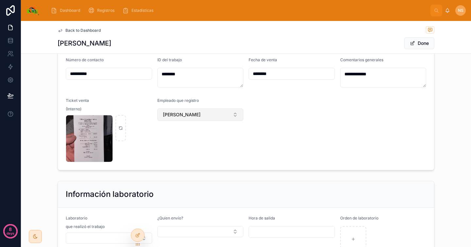
click at [187, 112] on span "[PERSON_NAME]" at bounding box center [182, 114] width 38 height 7
click at [190, 161] on span "[PERSON_NAME]" at bounding box center [178, 162] width 38 height 7
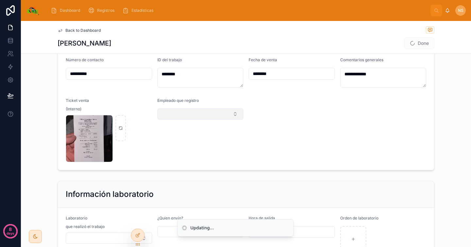
click at [177, 117] on button "Select Button" at bounding box center [200, 113] width 86 height 11
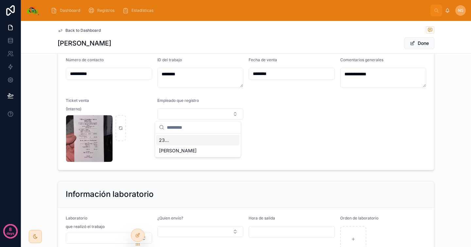
click at [188, 150] on span "[PERSON_NAME]" at bounding box center [178, 150] width 38 height 7
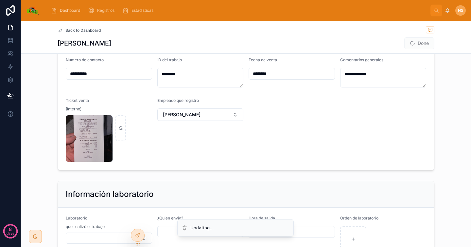
click at [346, 121] on form "**********" at bounding box center [246, 109] width 376 height 120
click at [423, 45] on button "Done" at bounding box center [419, 43] width 30 height 12
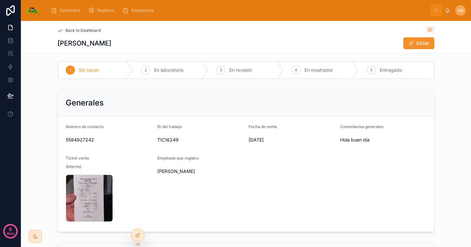
scroll to position [0, 0]
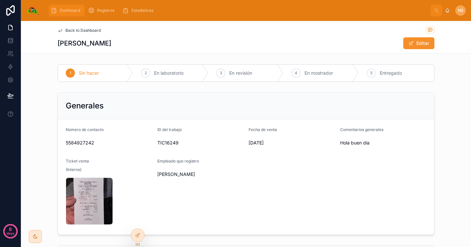
click at [66, 10] on span "Dashboard" at bounding box center [70, 10] width 20 height 5
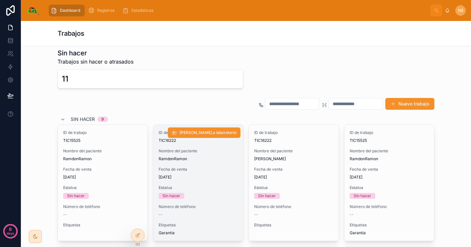
scroll to position [83, 0]
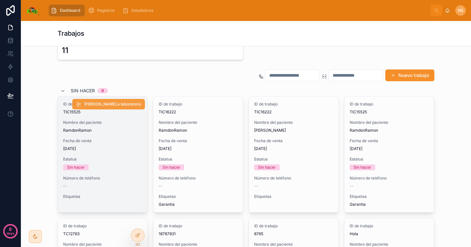
click at [126, 100] on button "[PERSON_NAME] a laboratorio" at bounding box center [108, 104] width 73 height 10
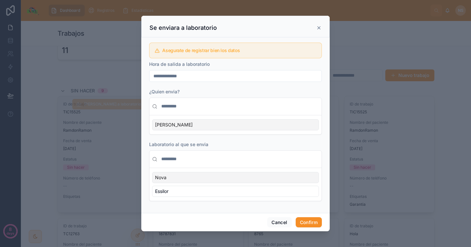
click at [194, 124] on div "[PERSON_NAME]" at bounding box center [235, 124] width 167 height 11
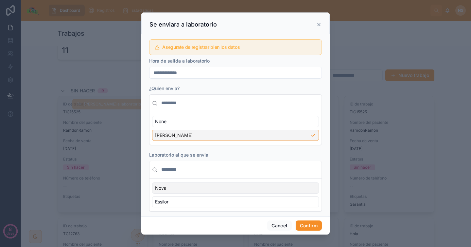
click at [187, 188] on div "Nova" at bounding box center [235, 187] width 167 height 11
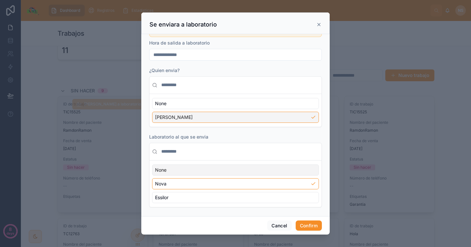
scroll to position [21, 0]
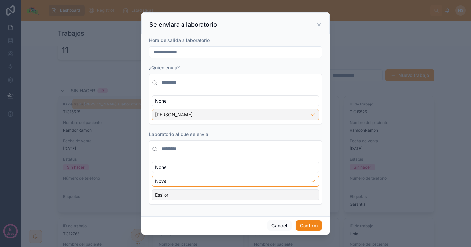
click at [313, 226] on button "Confirm" at bounding box center [309, 225] width 26 height 10
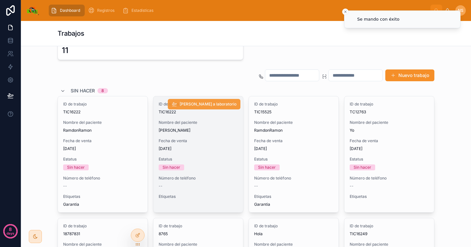
click at [201, 103] on span "[PERSON_NAME] a laboratorio" at bounding box center [208, 103] width 57 height 5
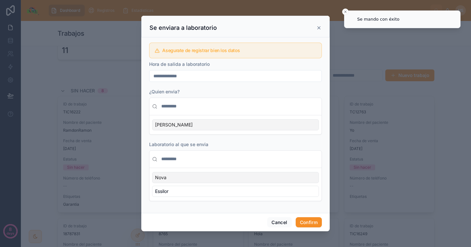
click at [197, 123] on div "[PERSON_NAME]" at bounding box center [235, 124] width 167 height 11
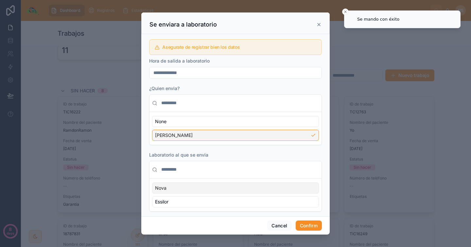
click at [215, 190] on div "Nova" at bounding box center [235, 187] width 167 height 11
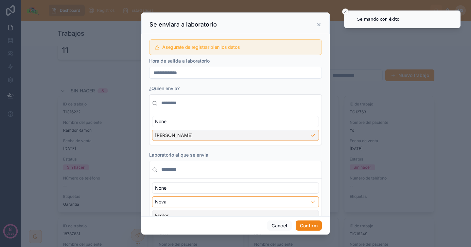
click at [308, 224] on button "Confirm" at bounding box center [309, 225] width 26 height 10
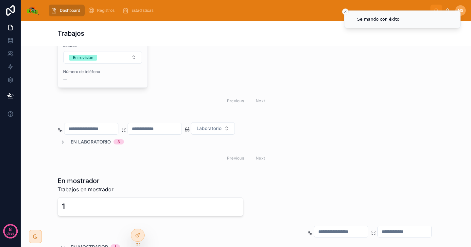
scroll to position [572, 0]
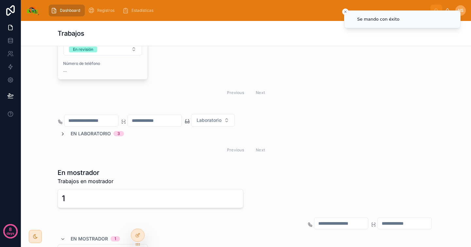
click at [61, 133] on icon at bounding box center [62, 133] width 5 height 5
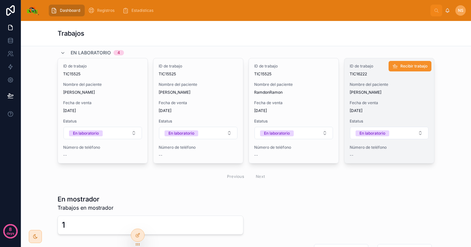
scroll to position [643, 0]
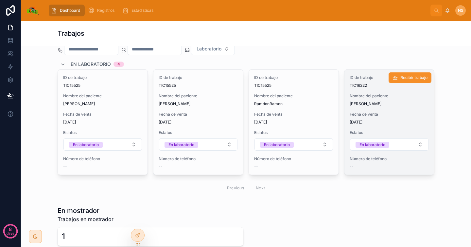
click at [381, 105] on span "[PERSON_NAME]" at bounding box center [389, 103] width 79 height 5
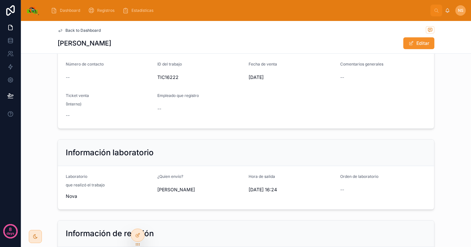
scroll to position [63, 0]
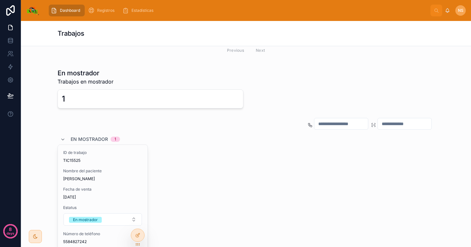
scroll to position [859, 0]
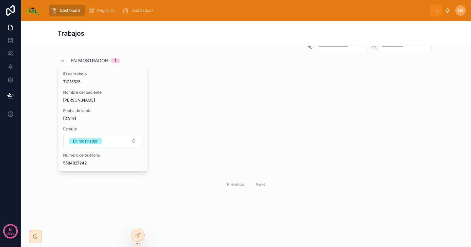
click at [234, 185] on div "Previous Next" at bounding box center [246, 184] width 47 height 10
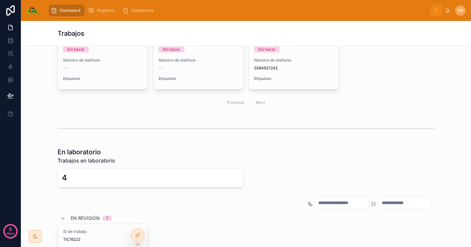
scroll to position [0, 0]
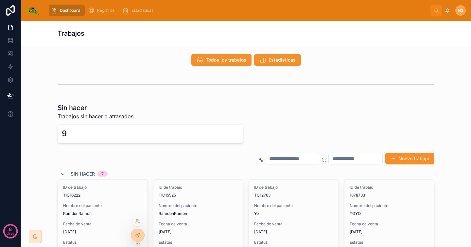
click at [141, 236] on div at bounding box center [137, 235] width 13 height 12
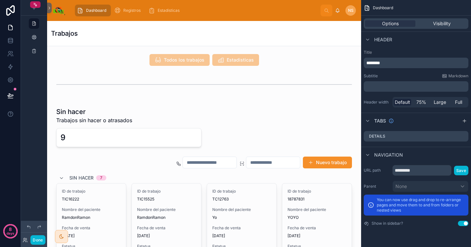
click at [280, 11] on div "Dashboard Registros Estadísticas" at bounding box center [196, 10] width 249 height 14
click at [461, 222] on button "Use setting" at bounding box center [463, 223] width 10 height 5
click at [463, 224] on button "Use setting" at bounding box center [463, 223] width 10 height 5
click at [260, 12] on div "Dashboard Registros Estadísticas" at bounding box center [196, 10] width 249 height 14
click at [406, 88] on p "﻿" at bounding box center [417, 86] width 101 height 7
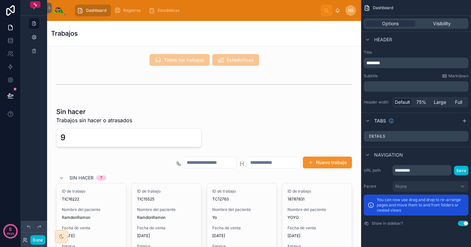
click at [398, 74] on div "Subtitle Markdown" at bounding box center [416, 75] width 105 height 5
click at [414, 135] on div "Details" at bounding box center [416, 136] width 105 height 10
click at [380, 134] on label "Details" at bounding box center [377, 136] width 16 height 5
click at [464, 137] on icon "scrollable content" at bounding box center [463, 136] width 5 height 5
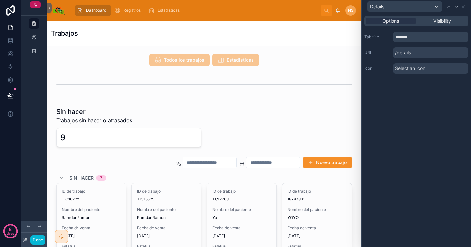
click at [423, 69] on span "Select an icon" at bounding box center [410, 68] width 30 height 7
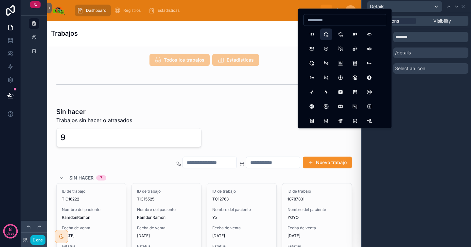
click at [330, 35] on button "12Hours" at bounding box center [326, 34] width 12 height 12
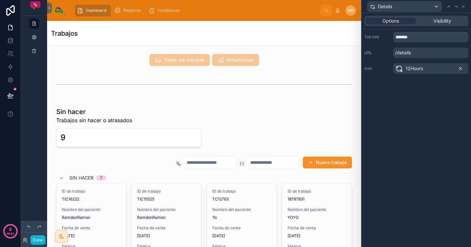
click at [458, 68] on icon at bounding box center [460, 68] width 5 height 5
click at [426, 38] on input "*******" at bounding box center [430, 37] width 75 height 10
click at [49, 8] on icon at bounding box center [49, 8] width 1 height 2
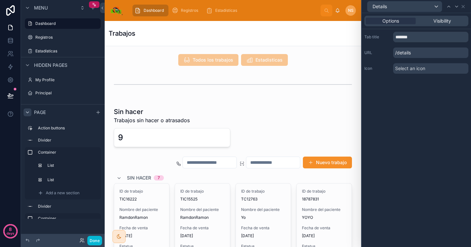
click at [26, 112] on icon "scrollable content" at bounding box center [27, 112] width 5 height 5
click at [430, 54] on p "/details" at bounding box center [430, 52] width 75 height 10
click at [456, 21] on div "Visibility" at bounding box center [442, 21] width 50 height 7
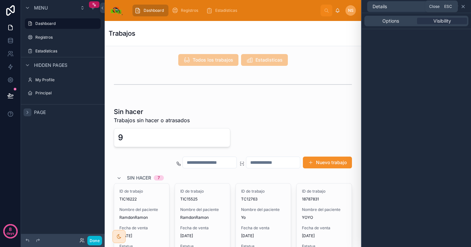
click at [465, 8] on icon at bounding box center [463, 6] width 5 height 5
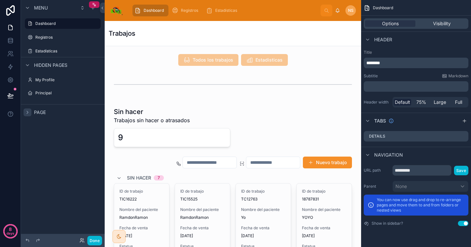
click at [462, 144] on div "Dashboard Options Visibility Header Title ******** Subtitle Markdown ﻿ Header w…" at bounding box center [416, 114] width 110 height 228
click at [444, 26] on span "Visibility" at bounding box center [442, 23] width 18 height 7
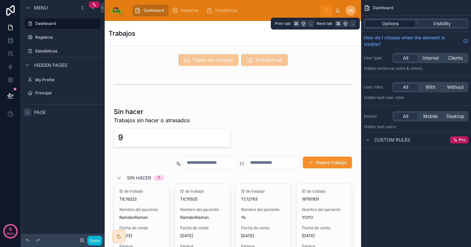
click at [402, 22] on div "Options" at bounding box center [390, 23] width 50 height 7
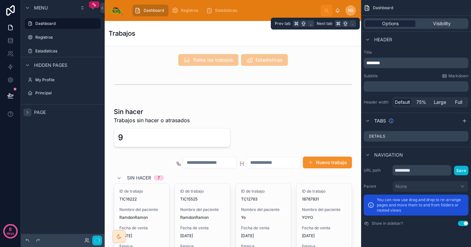
click at [402, 22] on div "Options" at bounding box center [390, 23] width 50 height 7
click at [395, 22] on span "Options" at bounding box center [390, 23] width 17 height 7
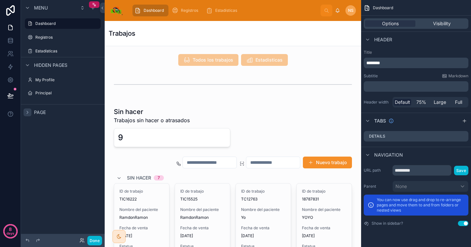
click at [310, 41] on div "Trabajos" at bounding box center [233, 33] width 249 height 25
click at [63, 81] on label "My Profile" at bounding box center [61, 79] width 52 height 5
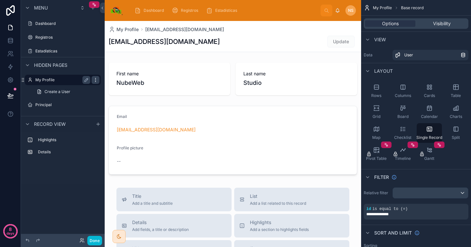
click at [96, 79] on icon "scrollable content" at bounding box center [95, 79] width 5 height 5
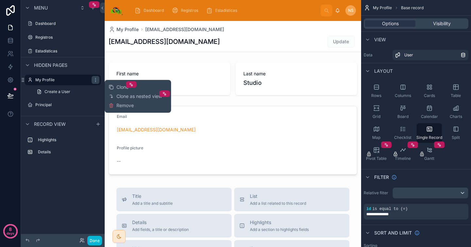
click at [78, 174] on div "Highlights Details" at bounding box center [63, 158] width 84 height 52
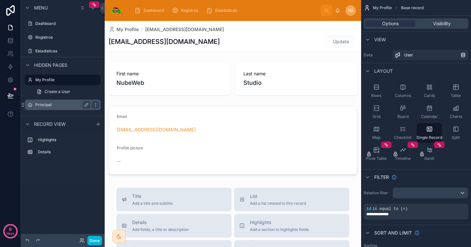
click at [58, 105] on label "Principal" at bounding box center [61, 104] width 52 height 5
